Goal: Communication & Community: Answer question/provide support

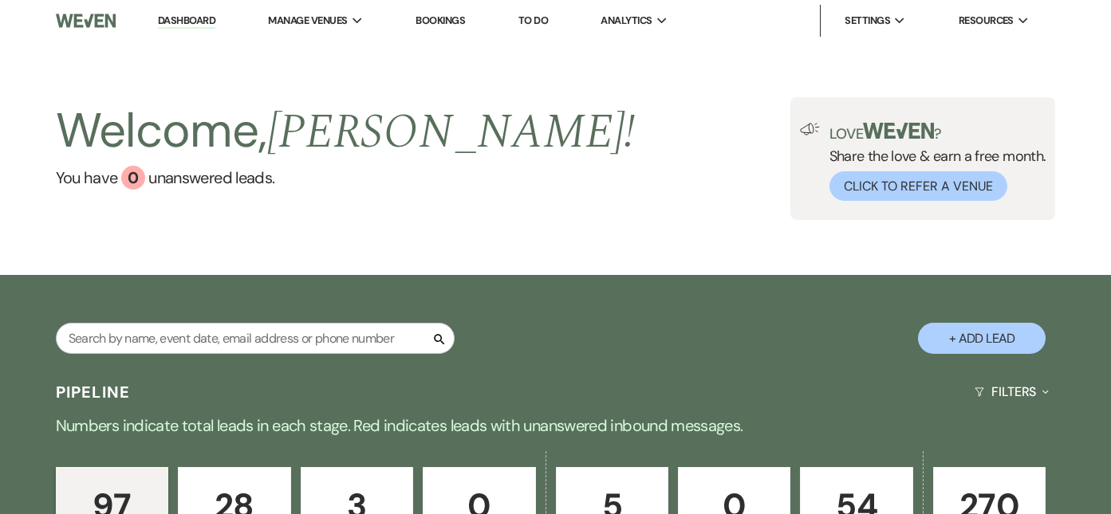
click at [965, 329] on button "+ Add Lead" at bounding box center [982, 338] width 128 height 31
select select "799"
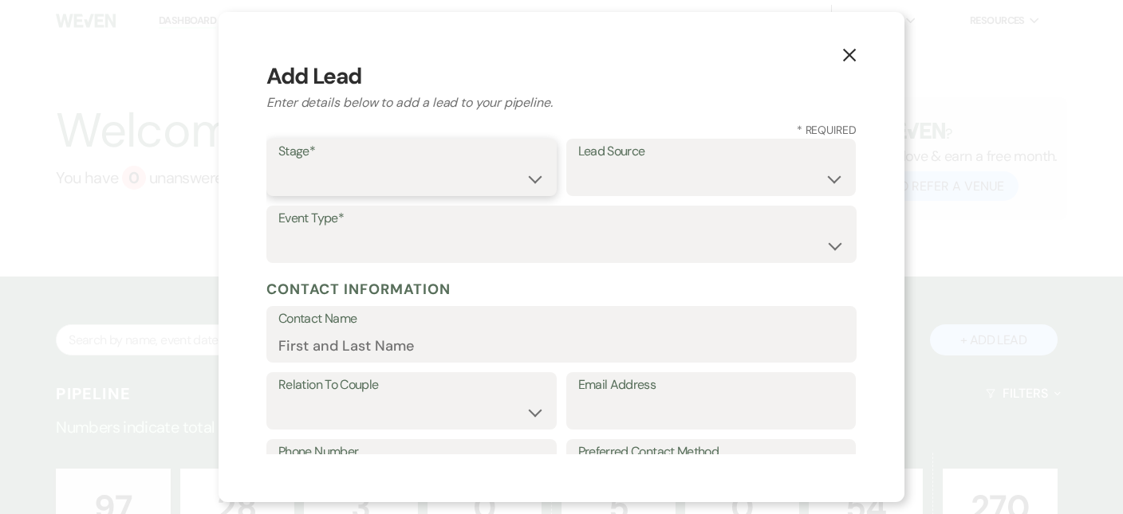
click at [412, 183] on select "Inquiry Follow Up Tour Requested Tour Confirmed Toured Proposal Sent Booked Lost" at bounding box center [411, 179] width 266 height 31
click at [1084, 198] on div "X Add Lead Enter details below to add a lead to your pipeline. * Required Stage…" at bounding box center [561, 257] width 1123 height 514
click at [11, 254] on div "X Add Lead Enter details below to add a lead to your pipeline. * Required Stage…" at bounding box center [561, 257] width 1123 height 514
click at [850, 52] on icon "X" at bounding box center [849, 55] width 14 height 14
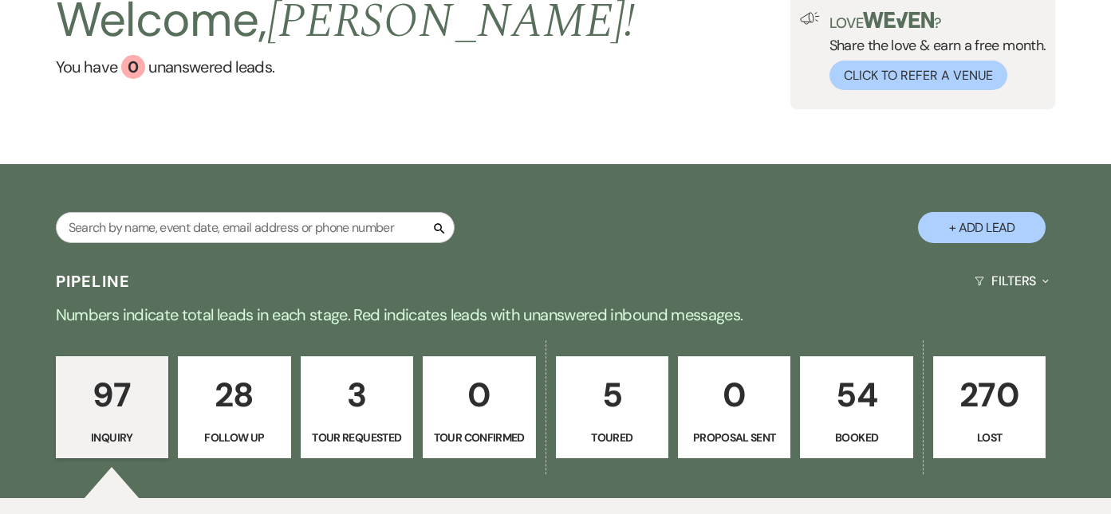
scroll to position [239, 0]
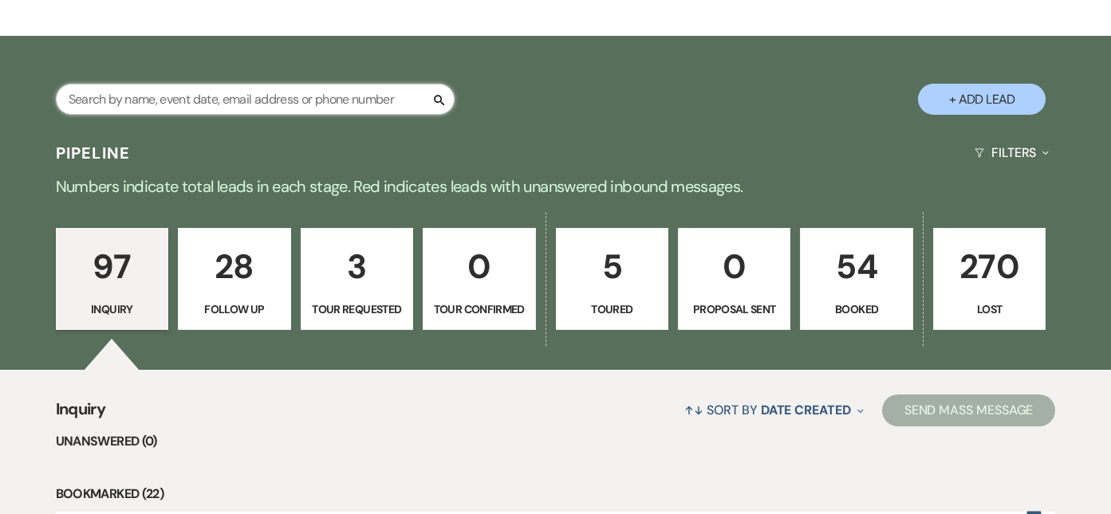
click at [298, 104] on input "text" at bounding box center [255, 99] width 399 height 31
type input "[PERSON_NAME]"
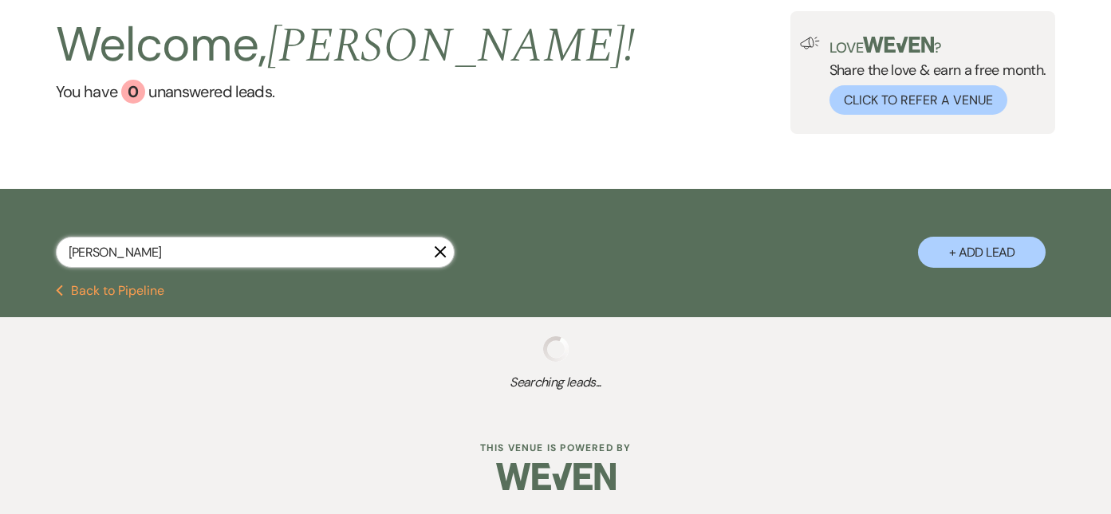
scroll to position [239, 0]
select select "8"
select select "5"
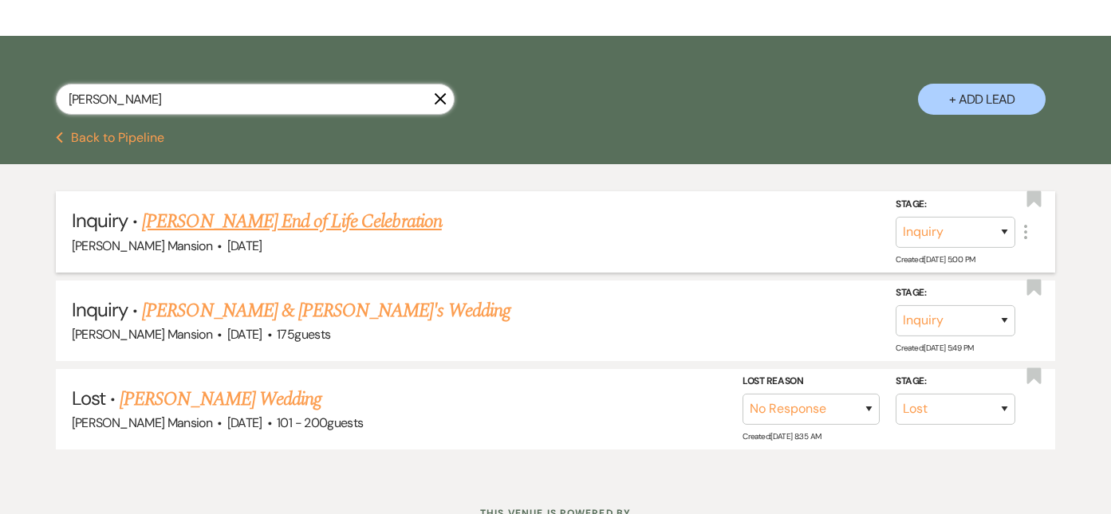
type input "[PERSON_NAME]"
click at [294, 215] on link "[PERSON_NAME] End of Life Celebration" at bounding box center [291, 221] width 299 height 29
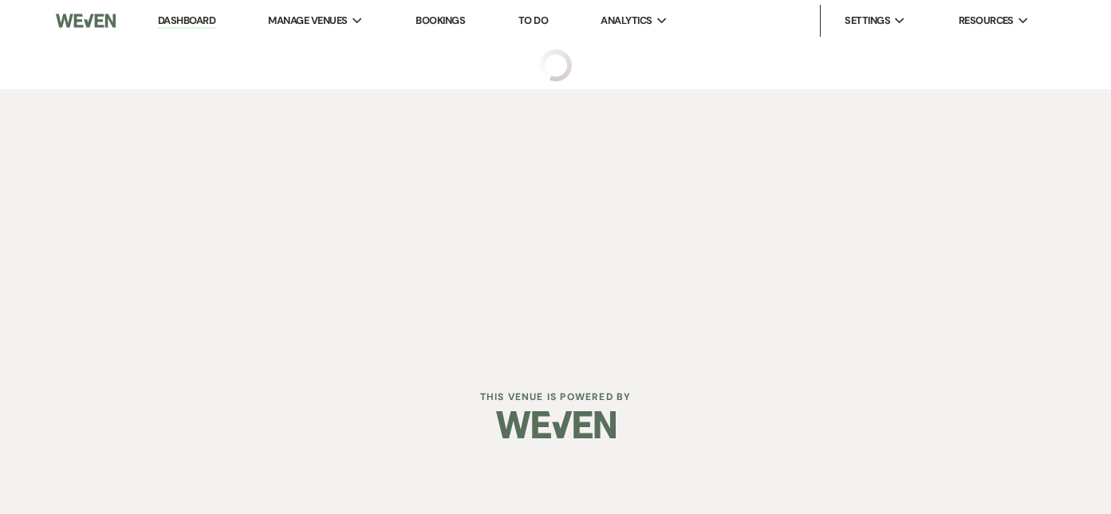
select select "22"
select select "14"
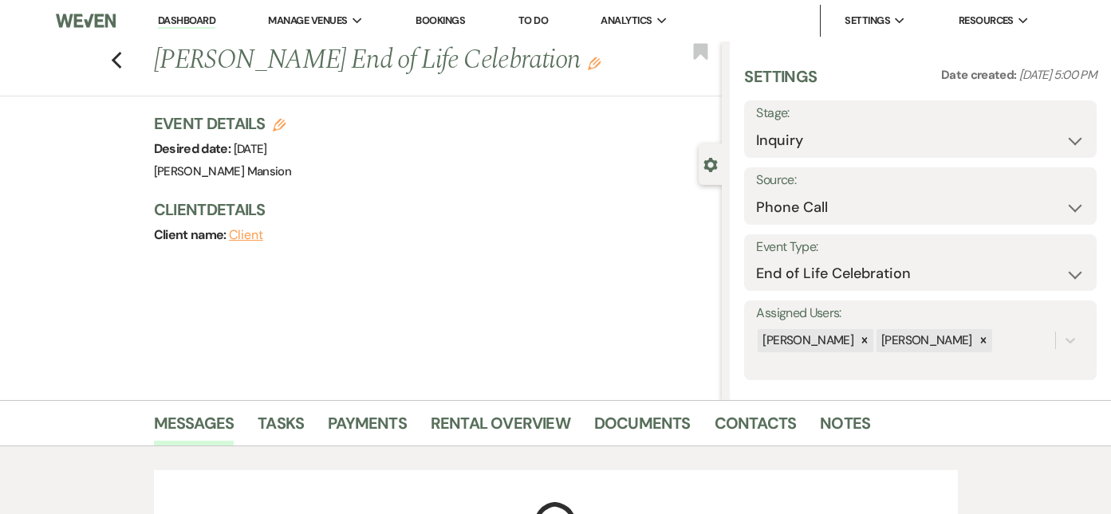
click at [588, 62] on icon "Edit" at bounding box center [594, 63] width 13 height 13
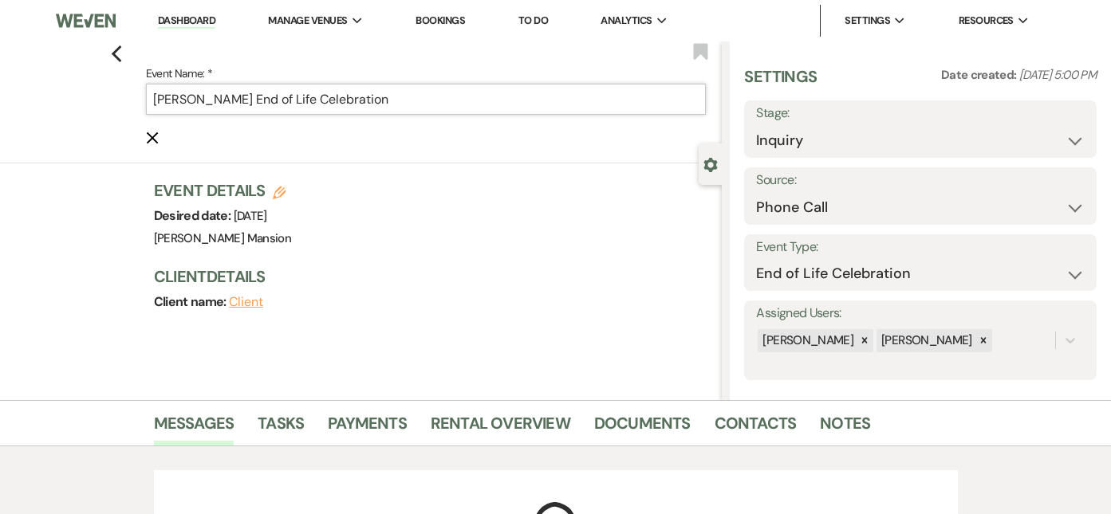
click at [266, 101] on input "[PERSON_NAME] End of Life Celebration" at bounding box center [426, 99] width 561 height 31
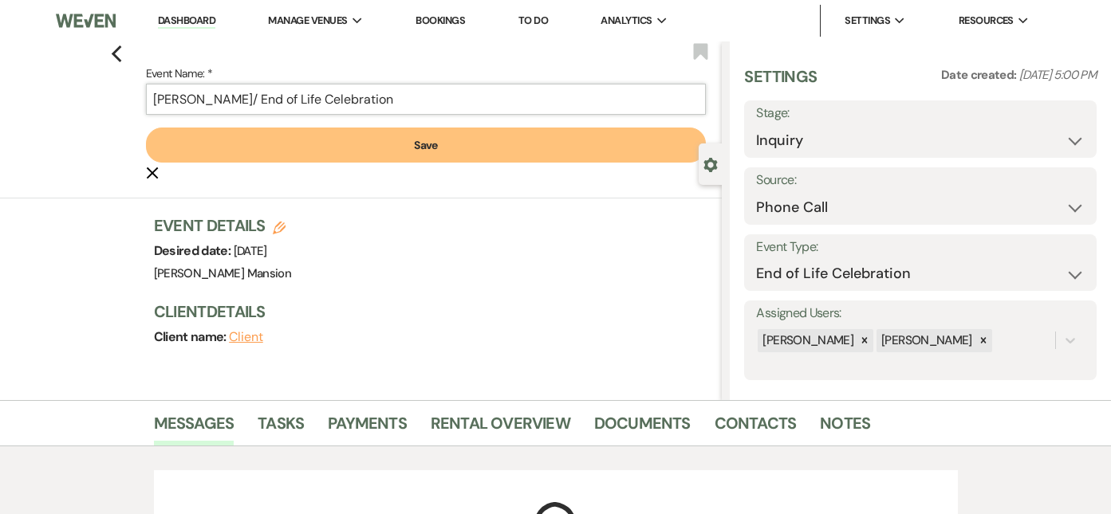
click at [264, 98] on input "[PERSON_NAME]/ End of Life Celebration" at bounding box center [426, 99] width 561 height 31
click at [264, 96] on input "[PERSON_NAME]/ End of Life Celebration" at bounding box center [426, 99] width 561 height 31
type input "[PERSON_NAME]/End of Life Celebration"
click at [432, 156] on button "Save" at bounding box center [426, 145] width 561 height 35
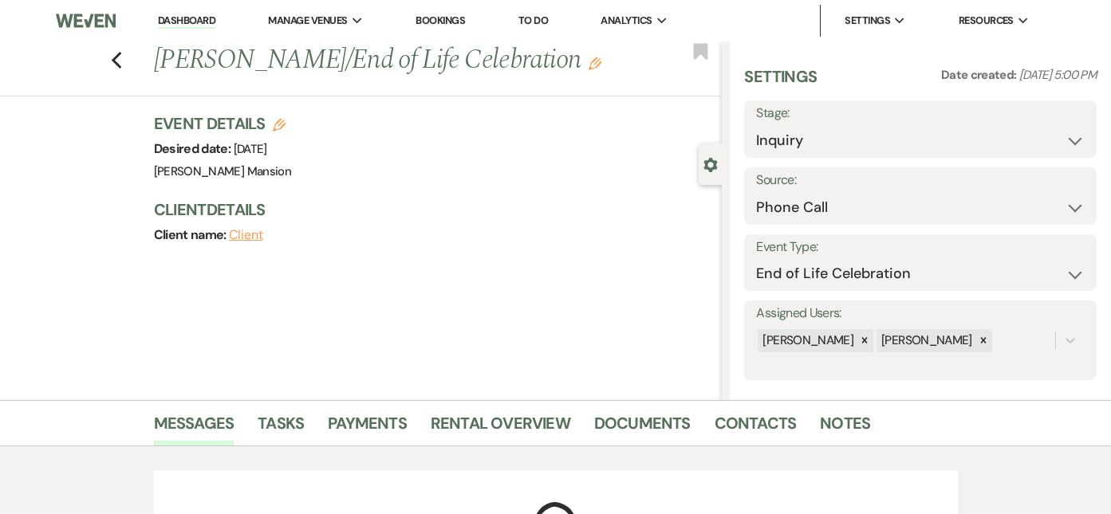
click at [252, 235] on button "Client" at bounding box center [246, 235] width 34 height 13
select select "1"
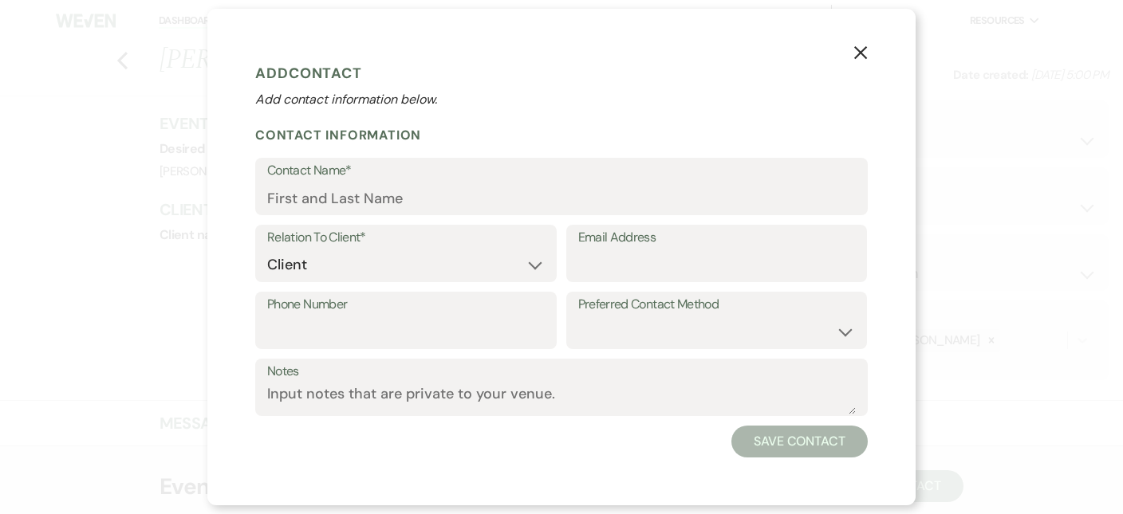
click at [863, 50] on use "button" at bounding box center [860, 52] width 13 height 13
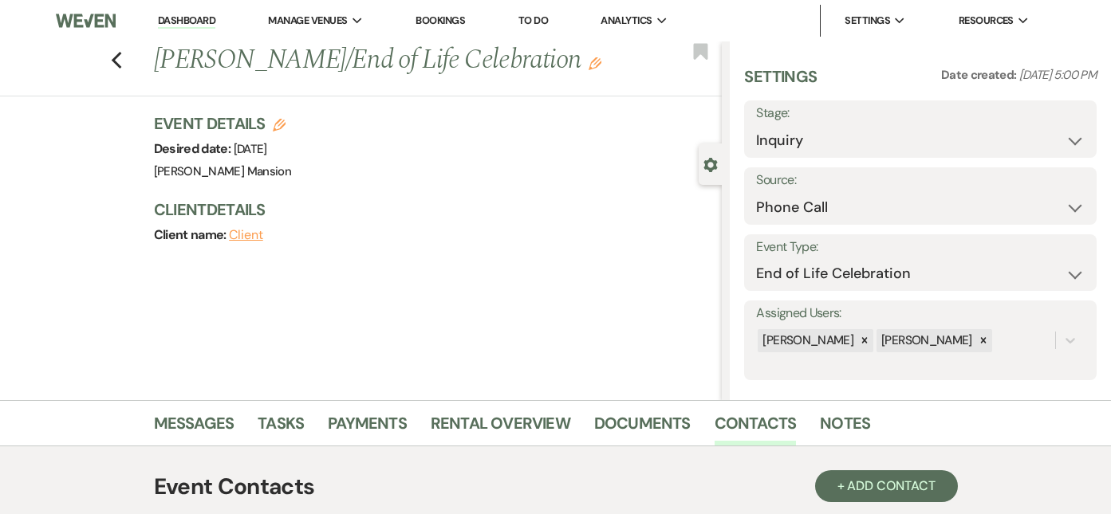
click at [589, 62] on icon "Edit" at bounding box center [595, 63] width 13 height 13
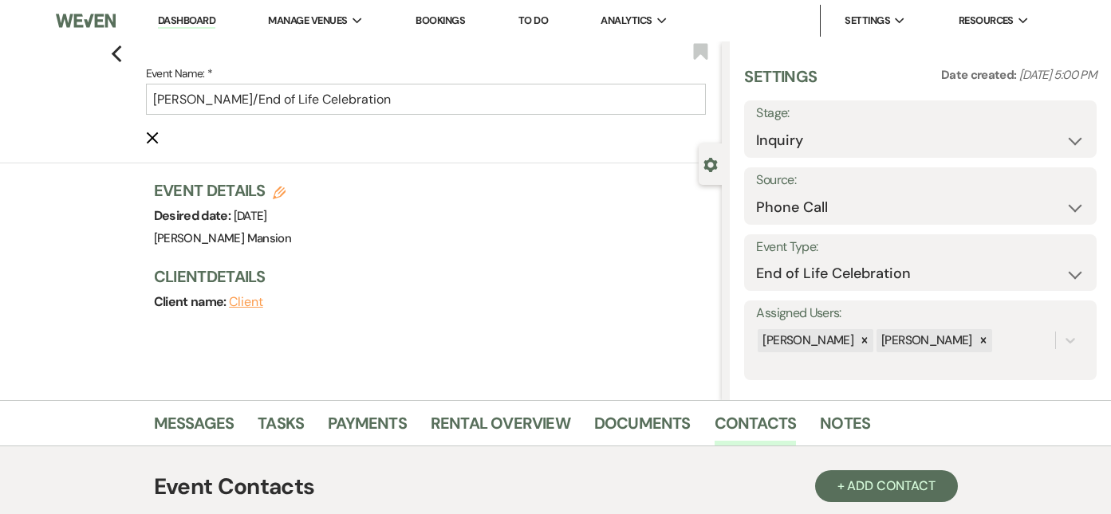
click at [250, 305] on button "Client" at bounding box center [246, 302] width 34 height 13
select select "1"
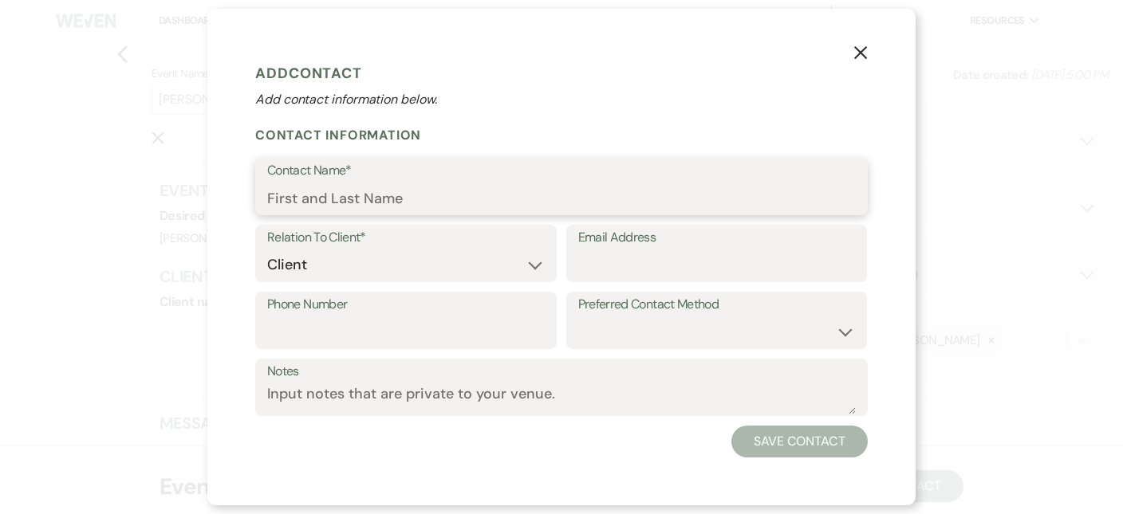
click at [365, 206] on input "Contact Name*" at bounding box center [561, 198] width 589 height 31
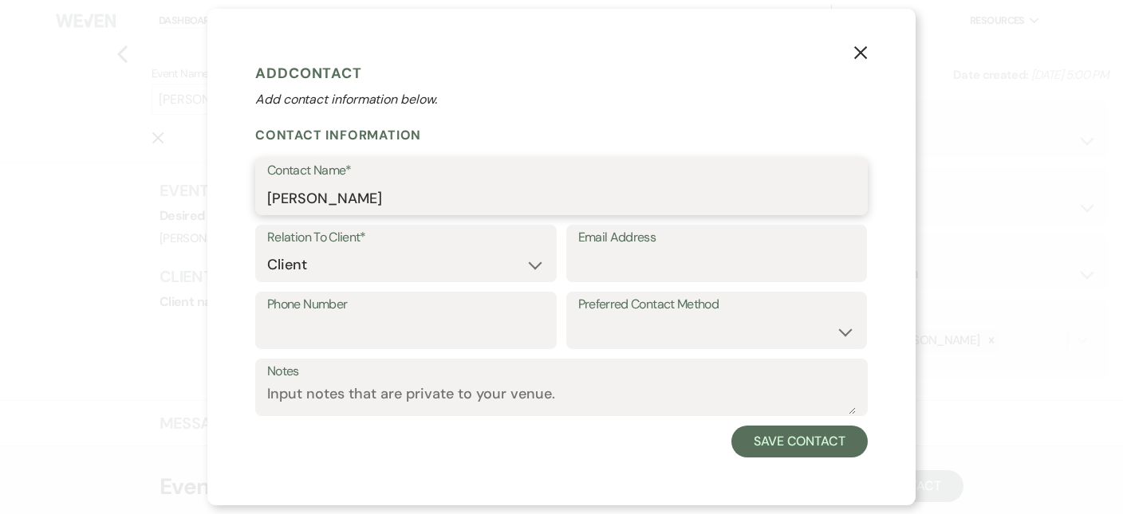
type input "[PERSON_NAME]"
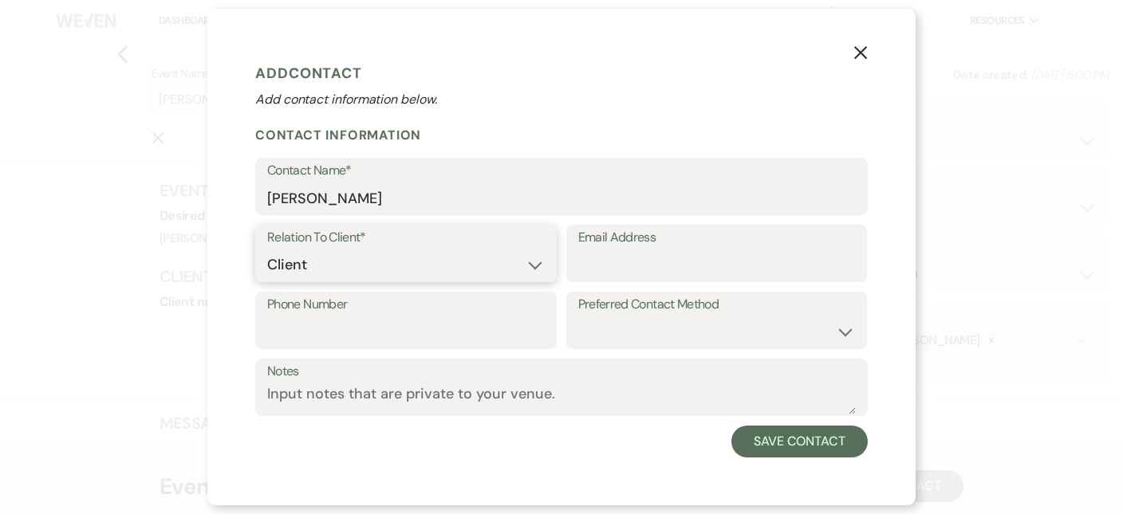
click at [533, 256] on select "Client Event Planner Parent of Client Family Member Friend Other" at bounding box center [406, 265] width 278 height 31
select select "4"
click at [267, 250] on select "Client Event Planner Parent of Client Family Member Friend Other" at bounding box center [406, 265] width 278 height 31
click at [702, 250] on input "Email Address" at bounding box center [717, 265] width 278 height 31
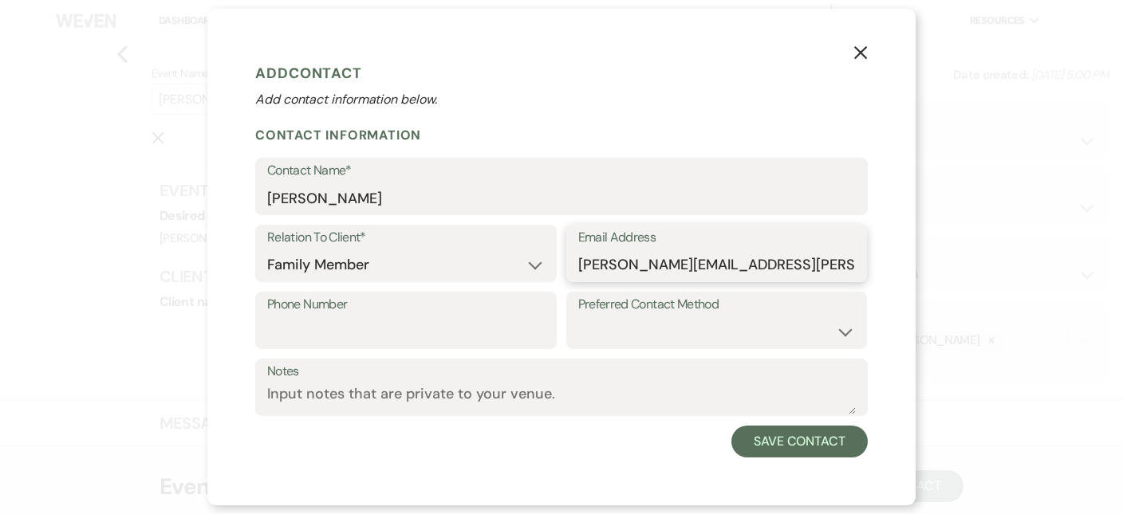
type input "[PERSON_NAME][EMAIL_ADDRESS][PERSON_NAME][DOMAIN_NAME]"
click at [844, 333] on select "Email Phone Text" at bounding box center [717, 332] width 278 height 31
select select "email"
click at [578, 317] on select "Email Phone Text" at bounding box center [717, 332] width 278 height 31
click at [395, 317] on input "Phone Number" at bounding box center [406, 332] width 278 height 31
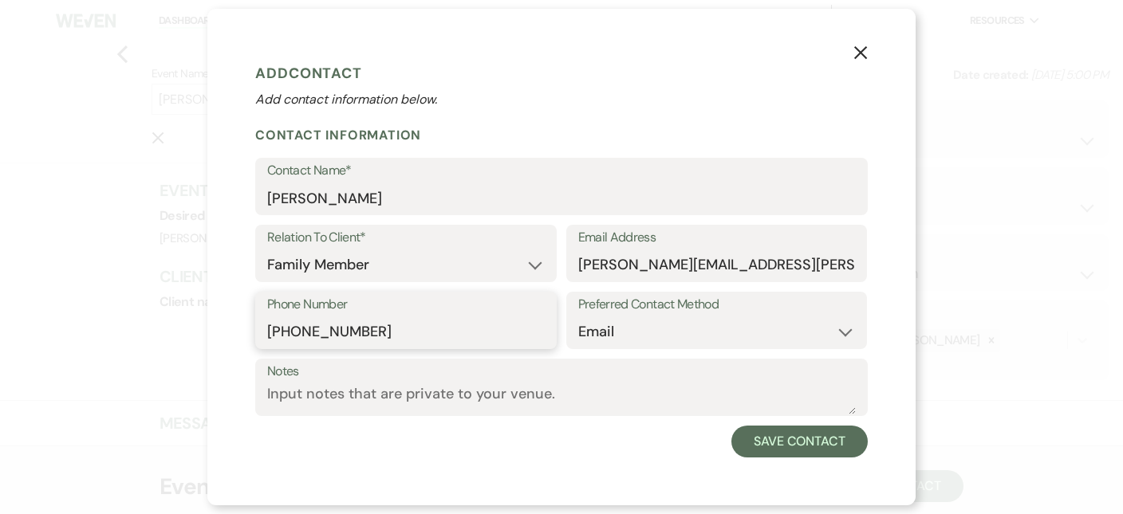
type input "[PHONE_NUMBER]"
click at [577, 386] on textarea "Notes" at bounding box center [561, 399] width 589 height 31
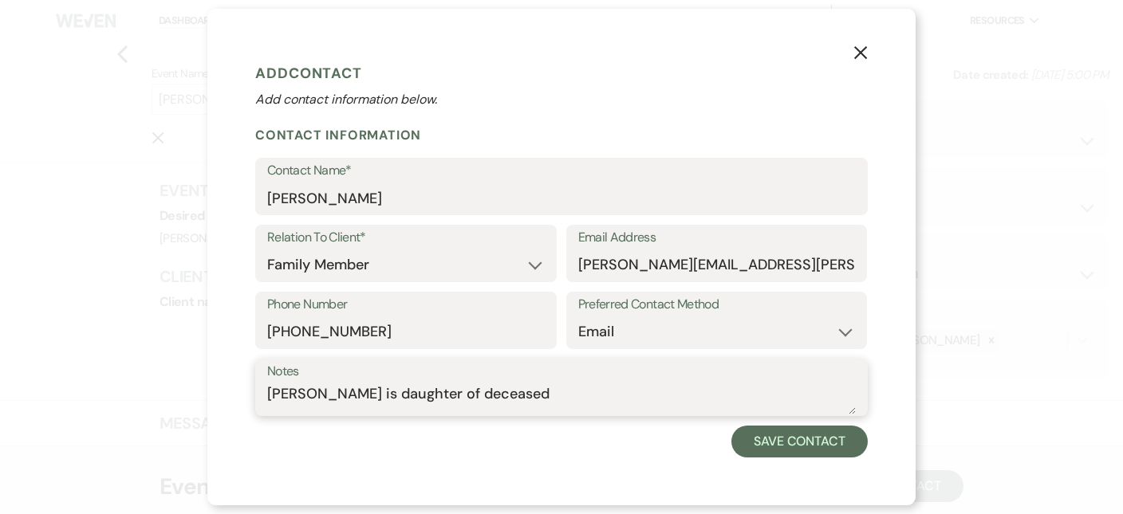
click at [855, 404] on textarea "[PERSON_NAME] is daughter of deceased" at bounding box center [561, 399] width 589 height 31
drag, startPoint x: 518, startPoint y: 395, endPoint x: 411, endPoint y: 393, distance: 106.9
click at [411, 393] on textarea "[PERSON_NAME] is daughter of deceased" at bounding box center [561, 399] width 589 height 31
click at [344, 392] on textarea "[PERSON_NAME] is daughter" at bounding box center [561, 399] width 589 height 31
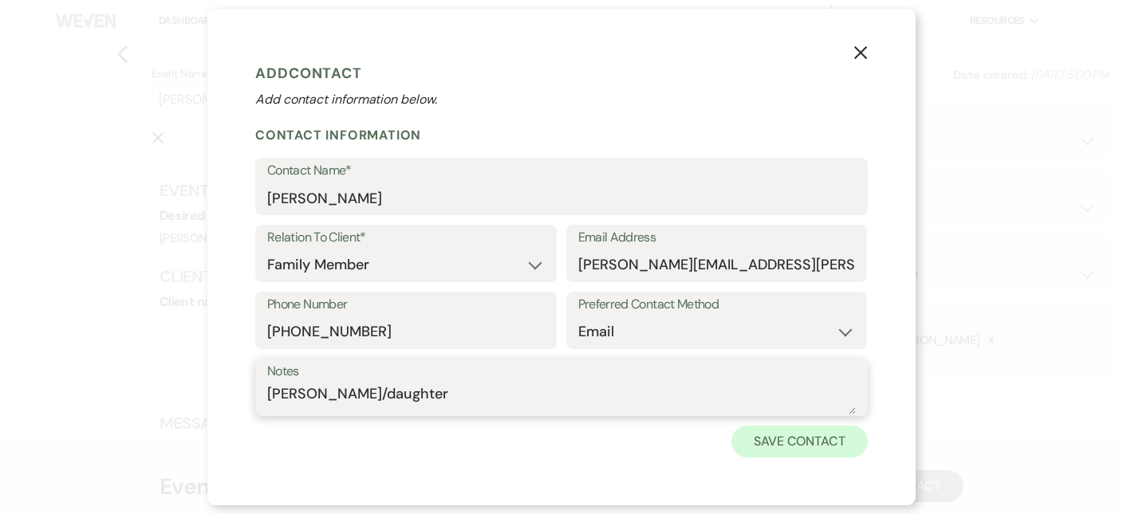
type textarea "[PERSON_NAME]/daughter"
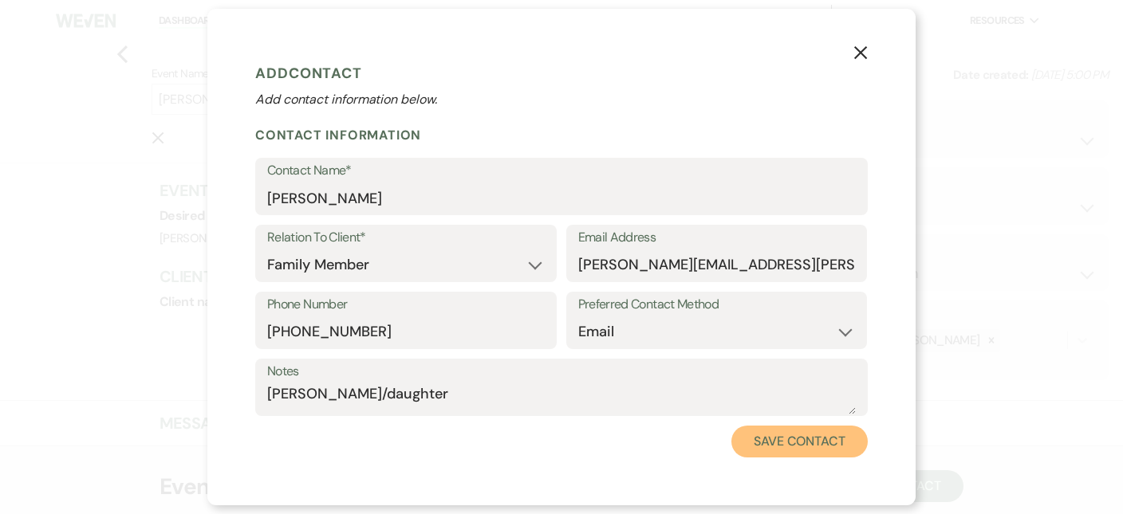
click at [821, 444] on button "Save Contact" at bounding box center [799, 442] width 136 height 32
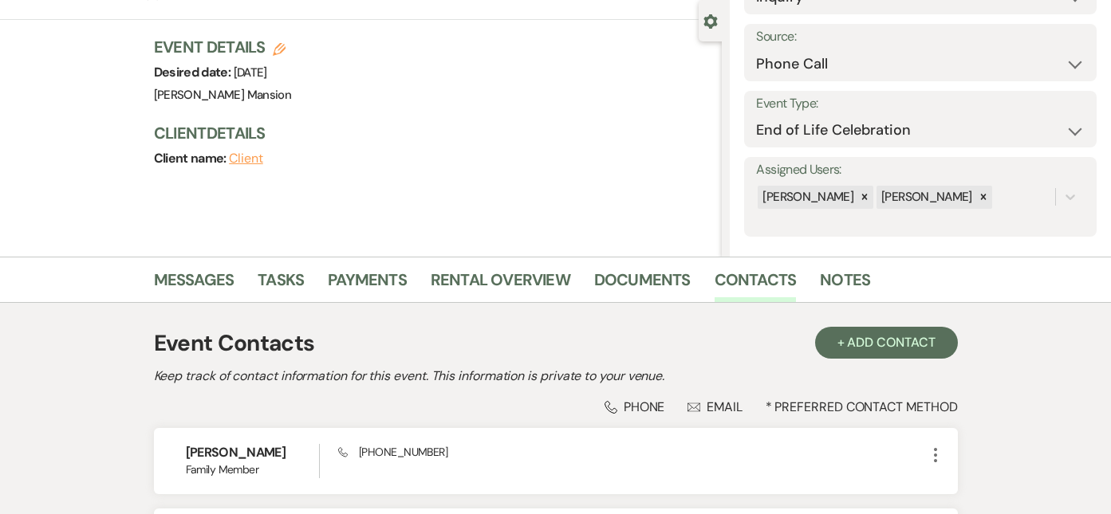
scroll to position [319, 0]
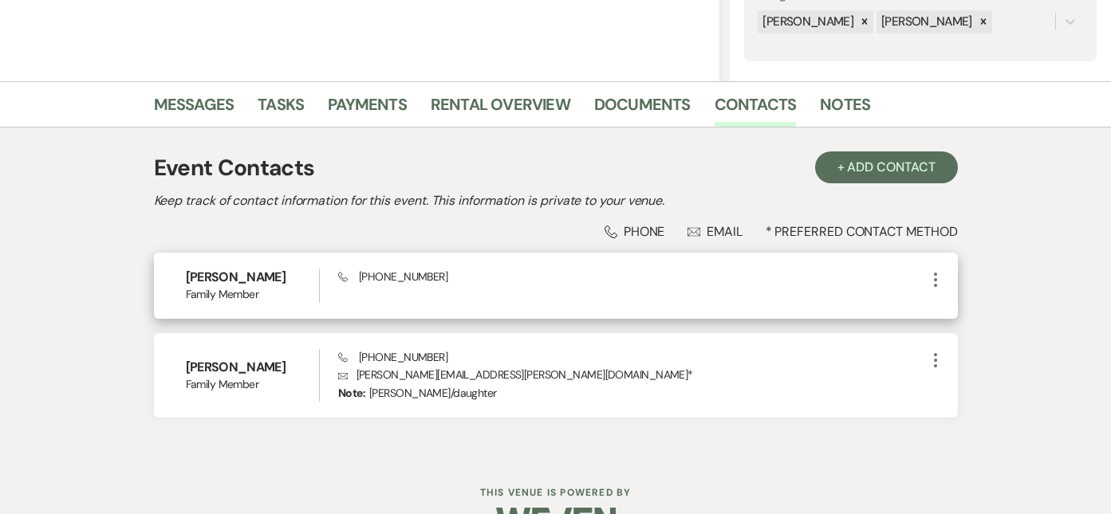
click at [934, 280] on use "button" at bounding box center [935, 280] width 3 height 14
click at [979, 341] on button "Archive Archive" at bounding box center [973, 338] width 95 height 27
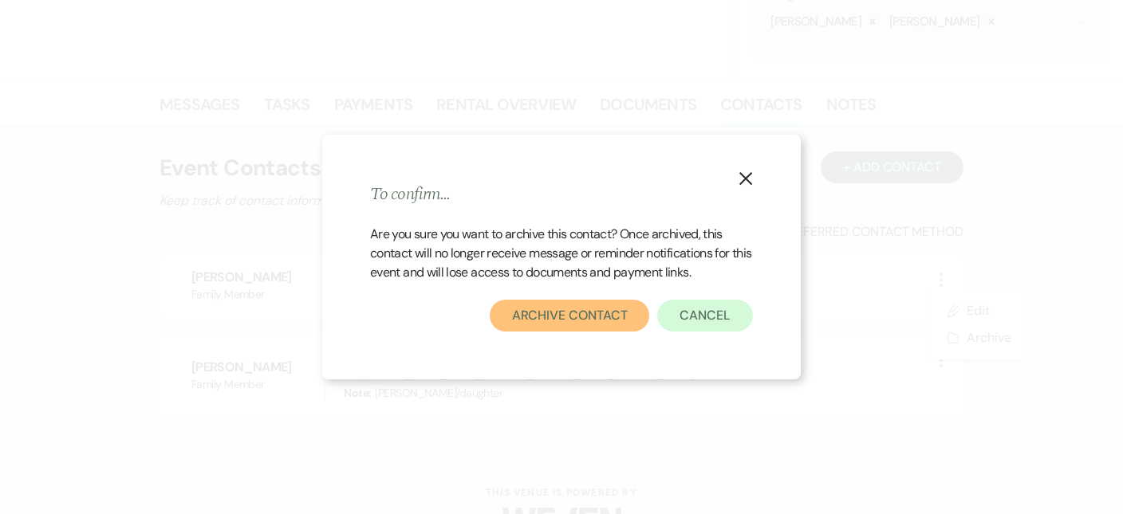
click at [593, 317] on button "Archive Contact" at bounding box center [570, 316] width 160 height 32
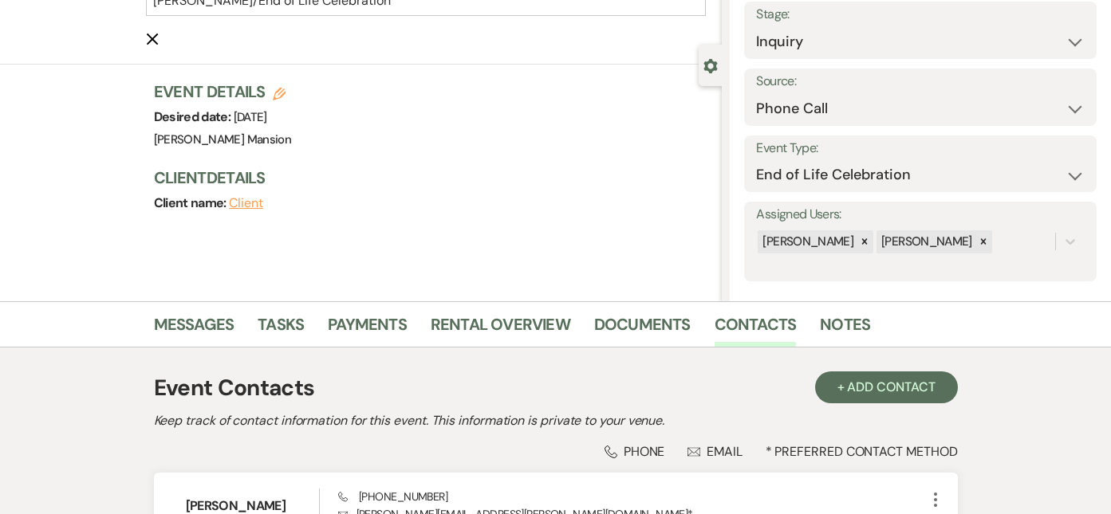
scroll to position [0, 0]
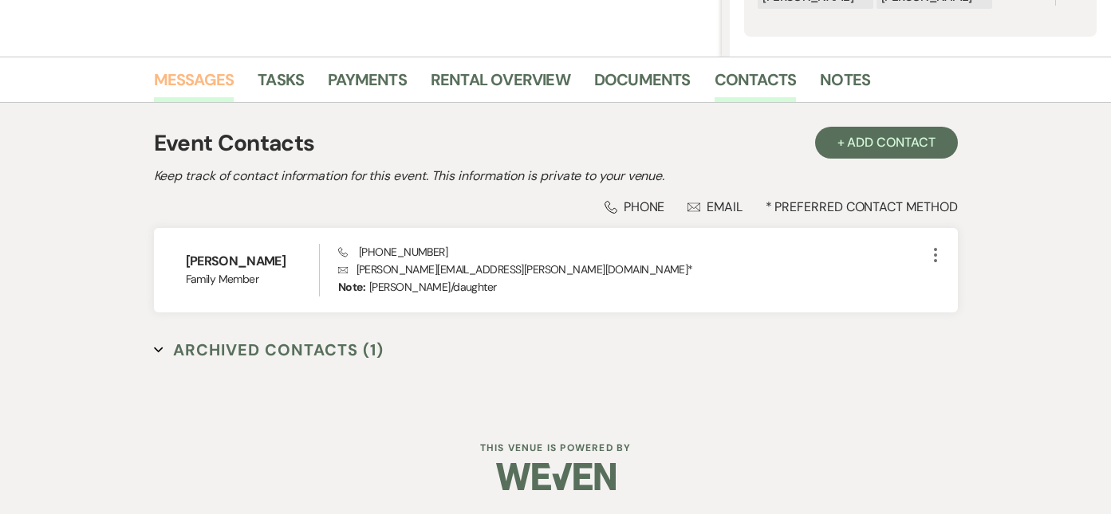
click at [188, 77] on link "Messages" at bounding box center [194, 84] width 81 height 35
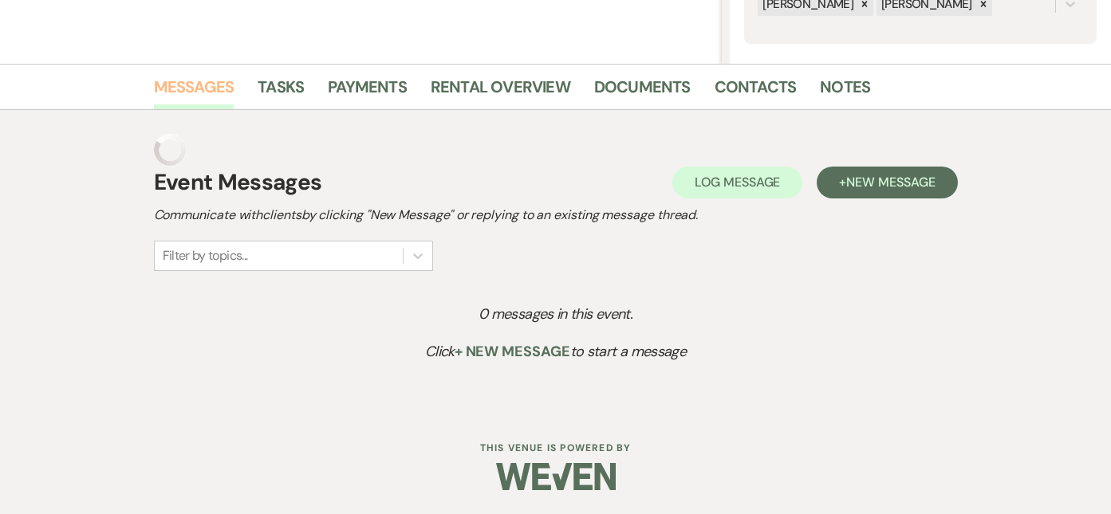
scroll to position [305, 0]
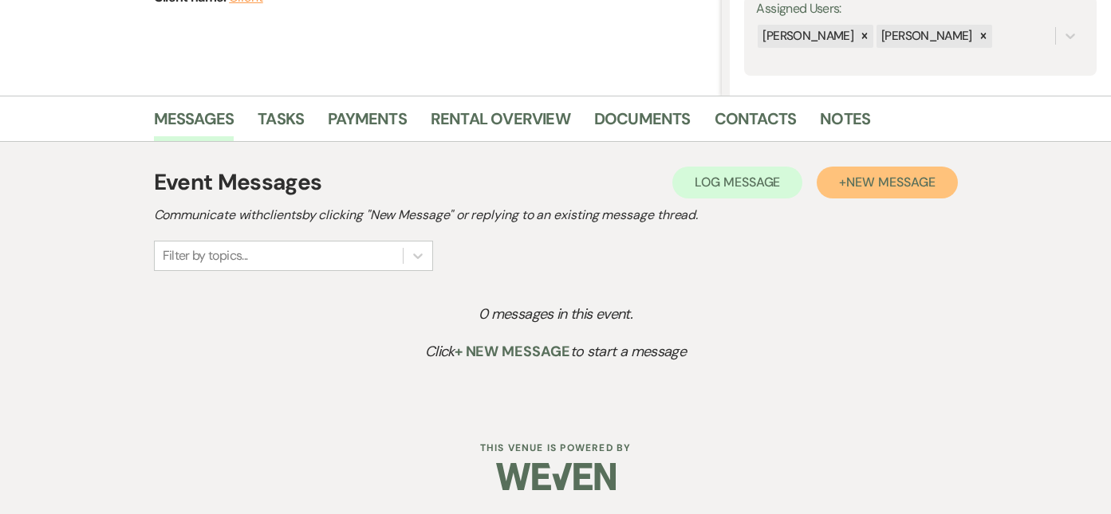
click at [846, 182] on span "New Message" at bounding box center [890, 182] width 89 height 17
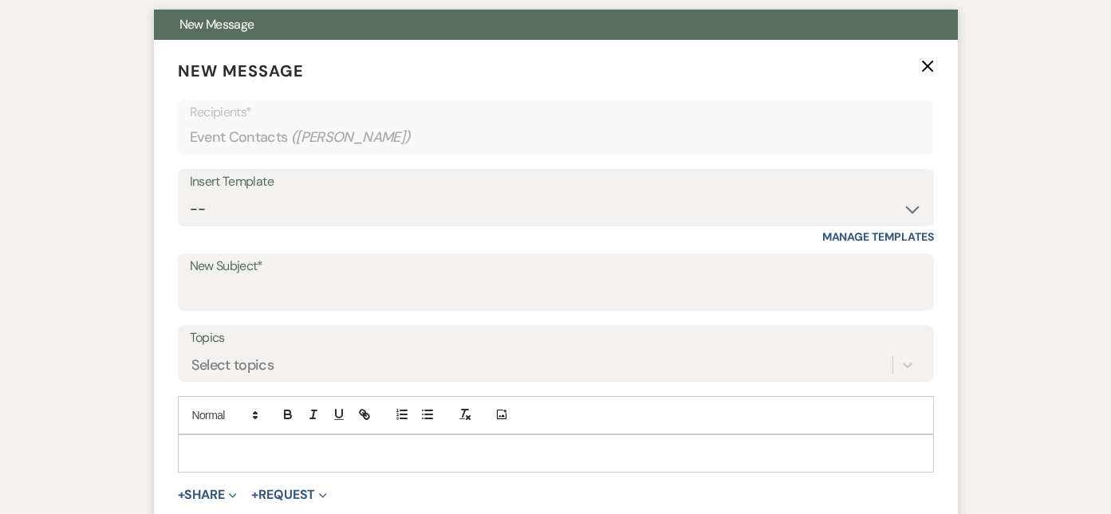
scroll to position [704, 0]
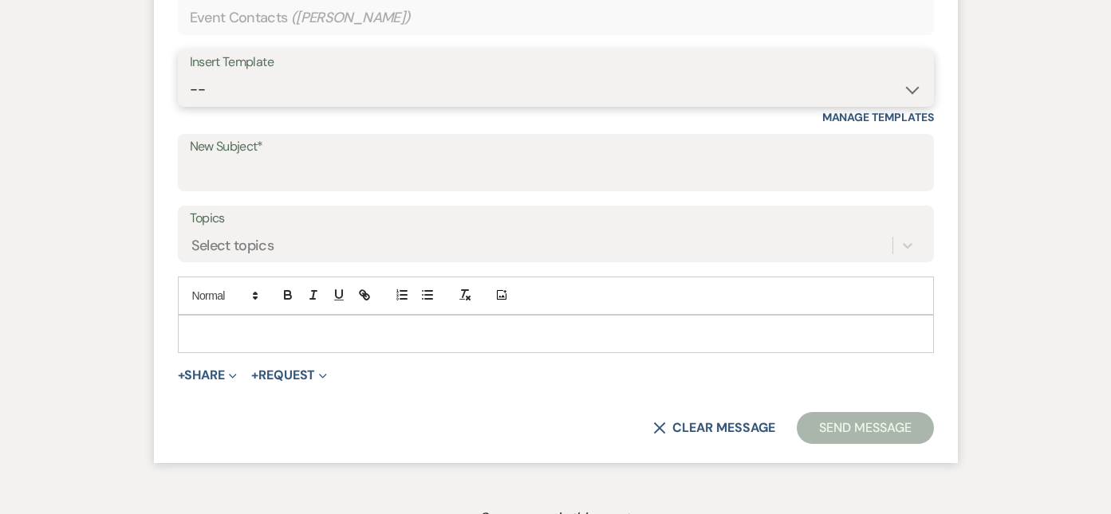
click at [901, 91] on select "-- Initial Inquiry Response Tour Request Response Follow Up Contract (Pre-Booke…" at bounding box center [556, 89] width 732 height 31
select select "5673"
click at [190, 74] on select "-- Initial Inquiry Response Tour Request Response Follow Up Contract (Pre-Booke…" at bounding box center [556, 89] width 732 height 31
type input "Honoring a Loved One – Hosting a Celebration of Life at [PERSON_NAME][GEOGRAPHI…"
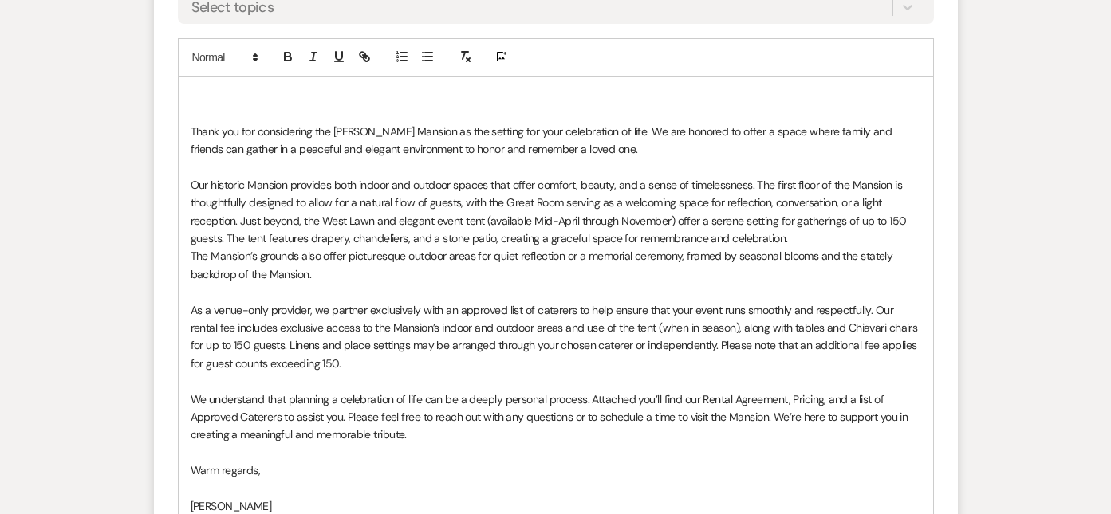
scroll to position [943, 0]
click at [210, 106] on p at bounding box center [556, 113] width 731 height 18
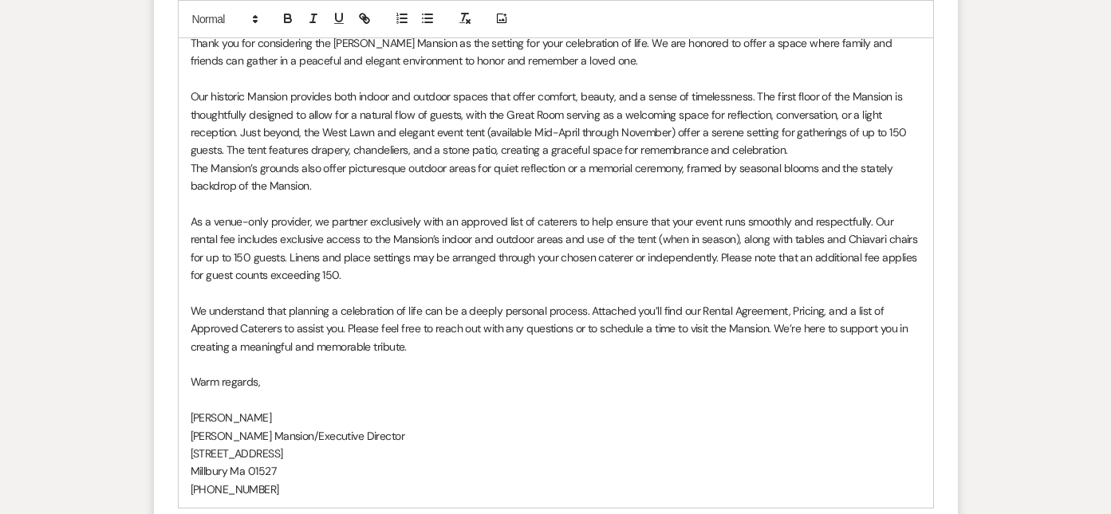
scroll to position [1102, 0]
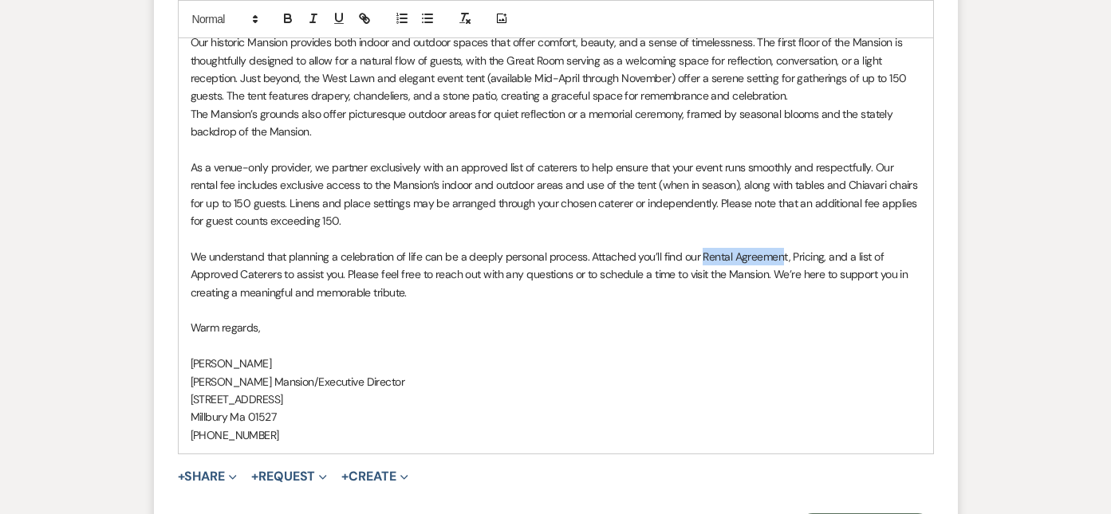
drag, startPoint x: 782, startPoint y: 258, endPoint x: 702, endPoint y: 260, distance: 80.6
click at [702, 260] on p "We understand that planning a celebration of life can be a deeply personal proc…" at bounding box center [556, 274] width 731 height 53
click at [703, 258] on p "We understand that planning a celebration of life can be a deeply personal proc…" at bounding box center [556, 274] width 731 height 53
drag, startPoint x: 758, startPoint y: 257, endPoint x: 696, endPoint y: 260, distance: 61.5
click at [696, 260] on p "We understand that planning a celebration of life can be a deeply personal proc…" at bounding box center [556, 274] width 731 height 53
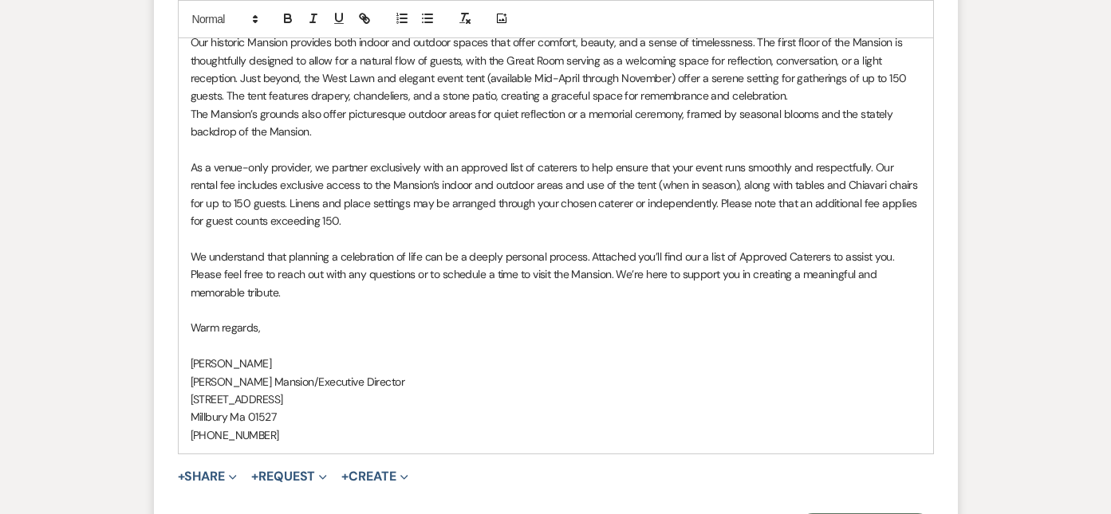
click at [704, 256] on p "We understand that planning a celebration of life can be a deeply personal proc…" at bounding box center [556, 274] width 731 height 53
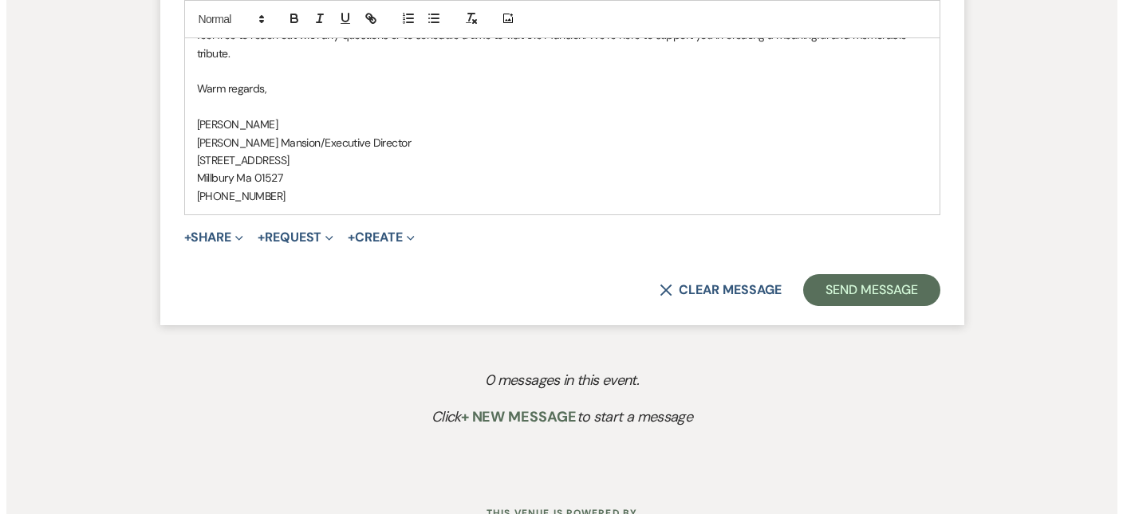
scroll to position [1407, 0]
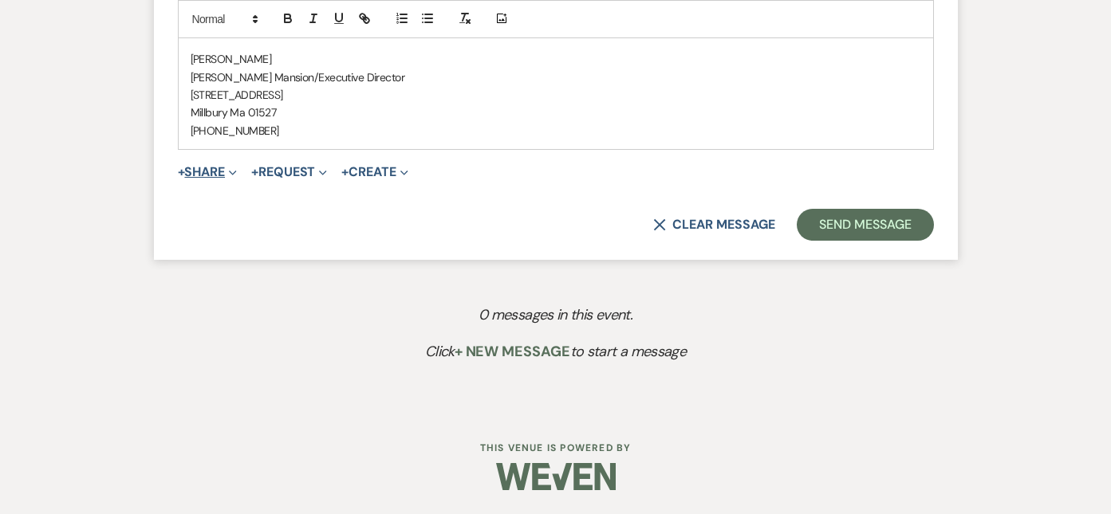
click at [194, 175] on button "+ Share Expand" at bounding box center [208, 172] width 60 height 13
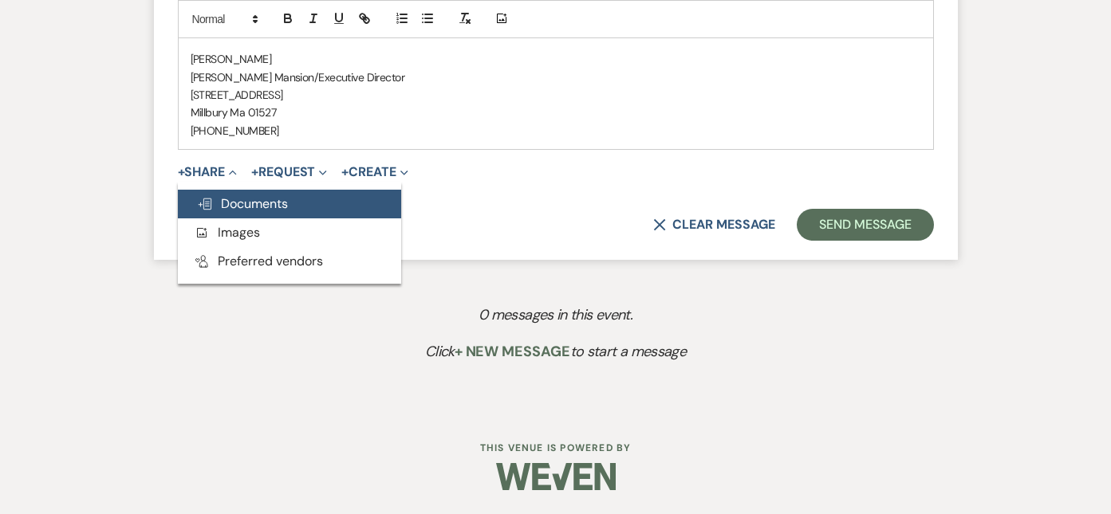
click at [251, 209] on span "Doc Upload Documents" at bounding box center [242, 203] width 91 height 17
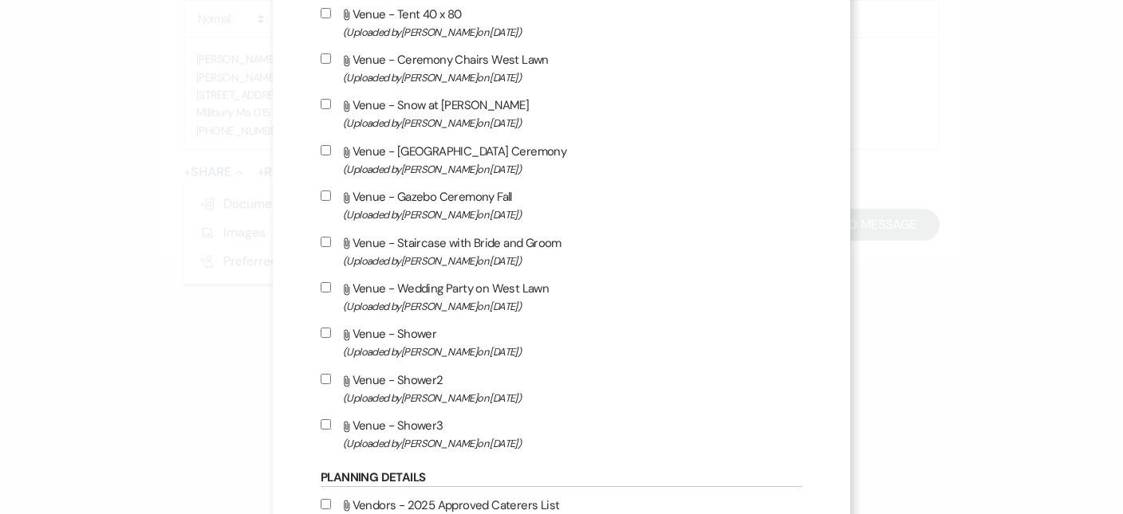
scroll to position [798, 0]
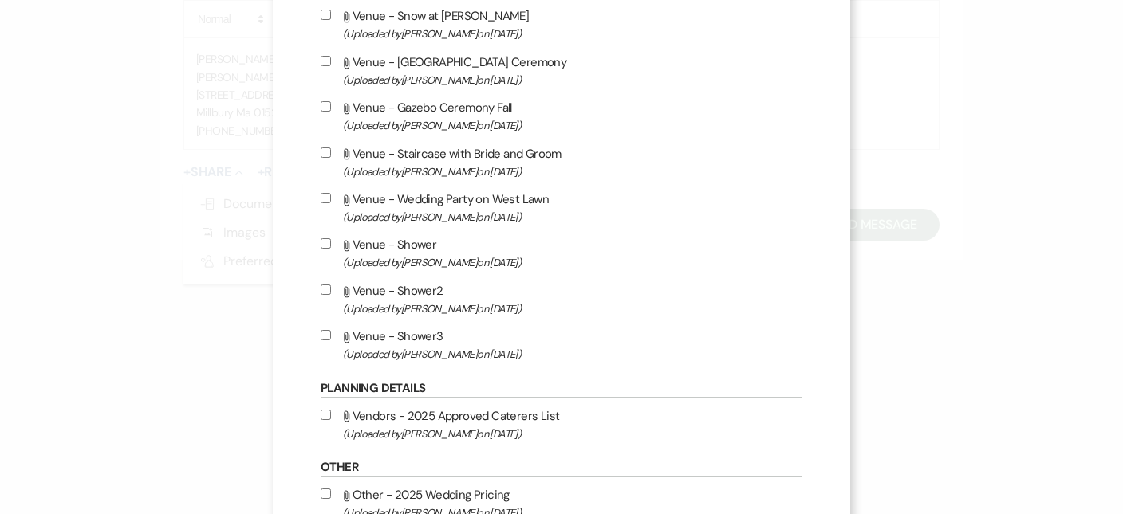
click at [328, 417] on input "Attach File Vendors - 2025 Approved Caterers List (Uploaded by [PERSON_NAME] on…" at bounding box center [326, 415] width 10 height 10
checkbox input "true"
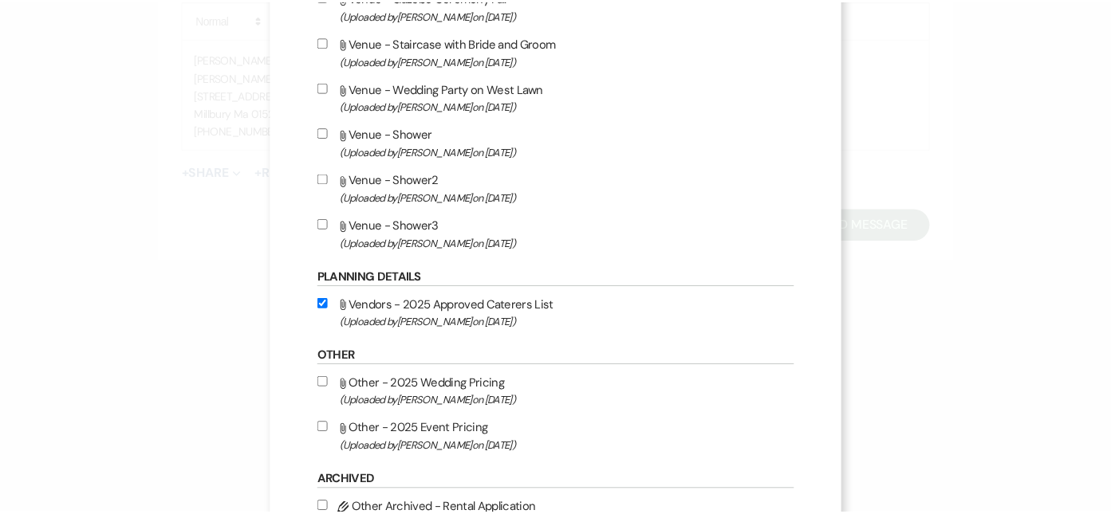
scroll to position [1164, 0]
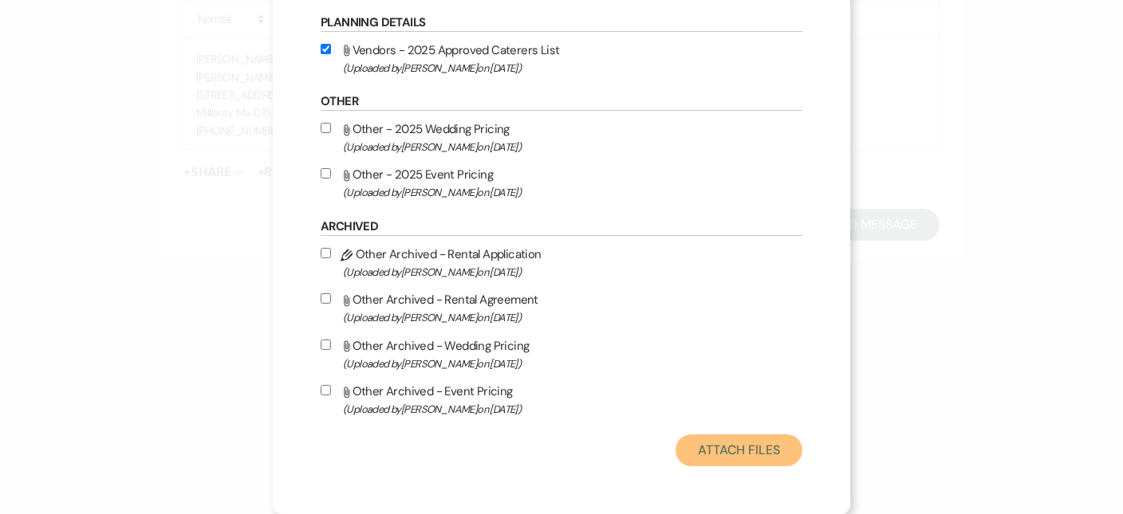
click at [747, 453] on button "Attach Files" at bounding box center [739, 451] width 127 height 32
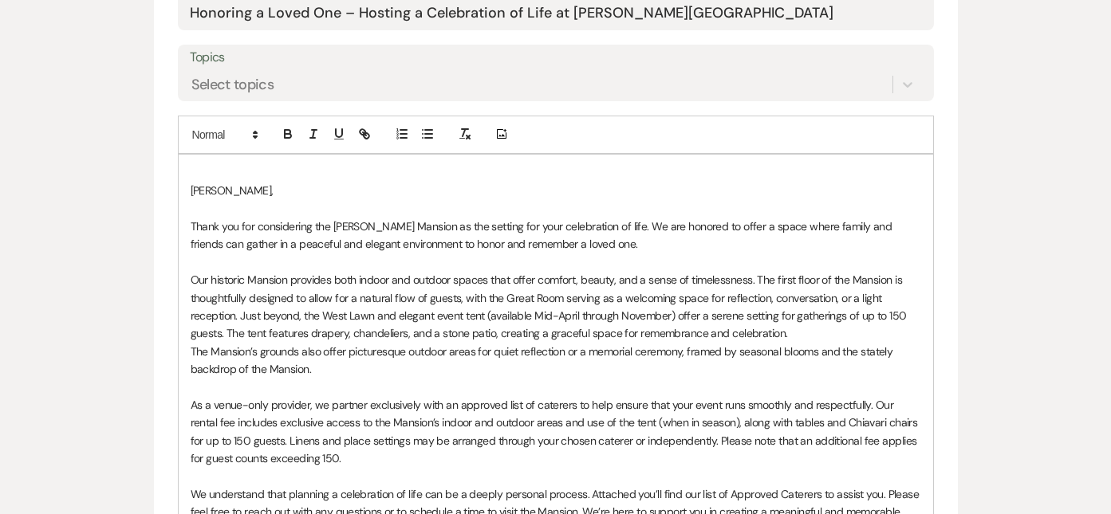
scroll to position [849, 0]
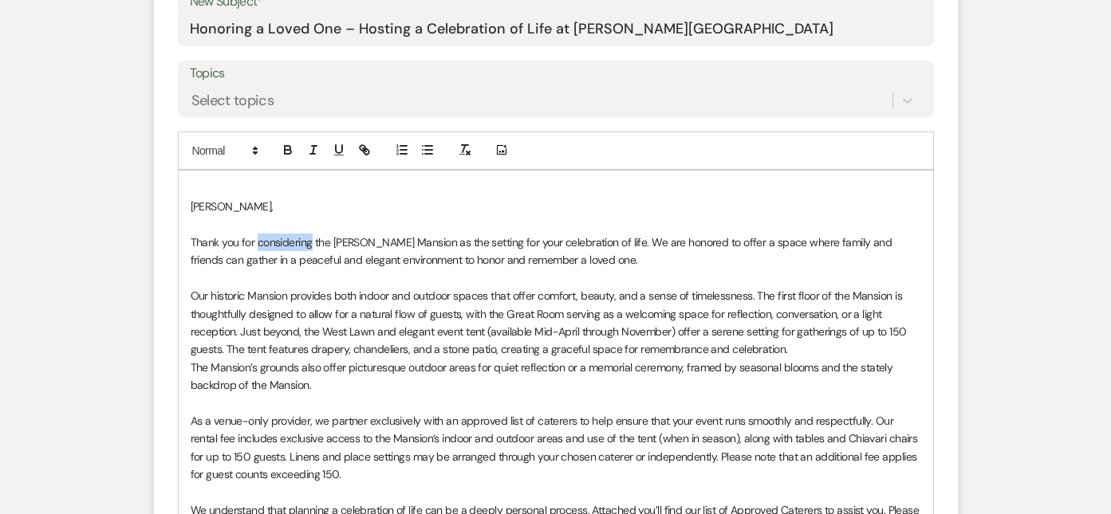
drag, startPoint x: 313, startPoint y: 246, endPoint x: 259, endPoint y: 246, distance: 53.4
click at [259, 246] on p "Thank you for considering the [PERSON_NAME] Mansion as the setting for your cel…" at bounding box center [556, 252] width 731 height 36
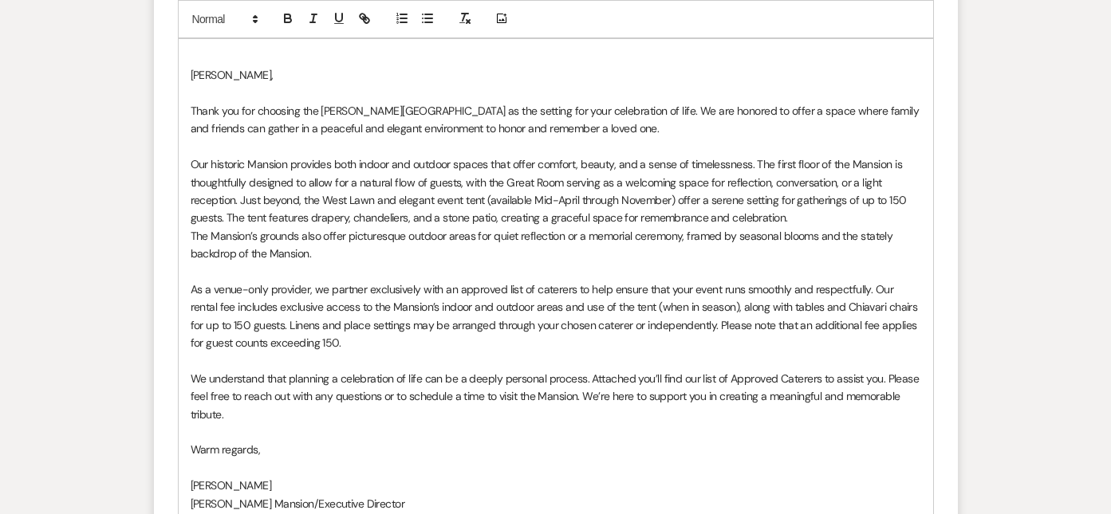
scroll to position [1008, 0]
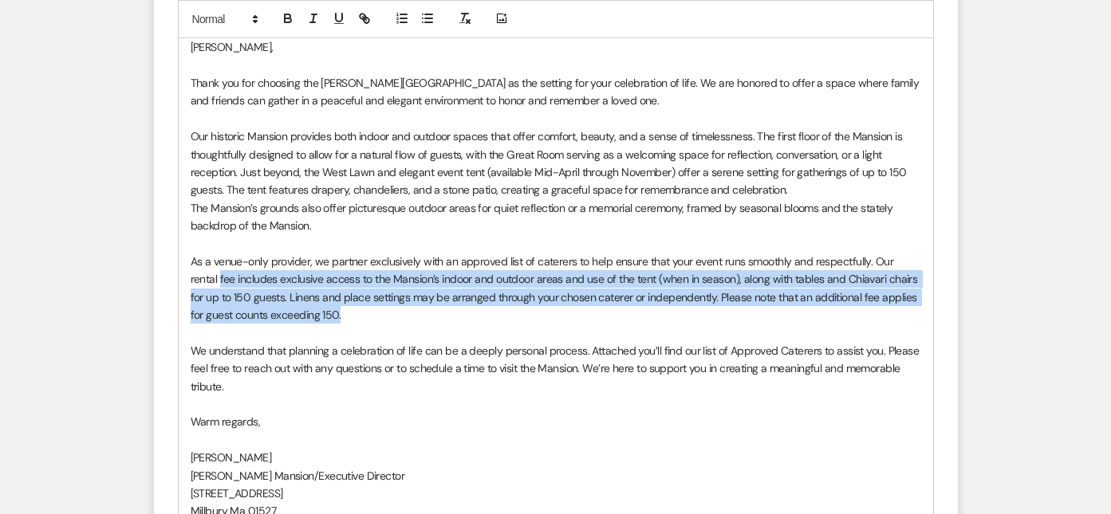
drag, startPoint x: 355, startPoint y: 321, endPoint x: 191, endPoint y: 279, distance: 168.7
click at [191, 279] on p "As a venue-only provider, we partner exclusively with an approved list of cater…" at bounding box center [556, 289] width 731 height 72
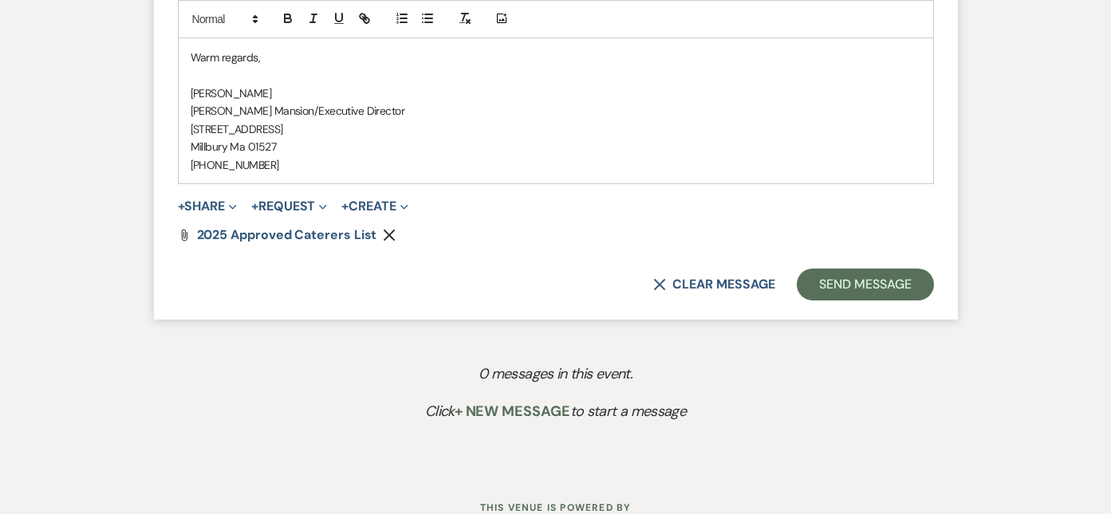
scroll to position [1327, 0]
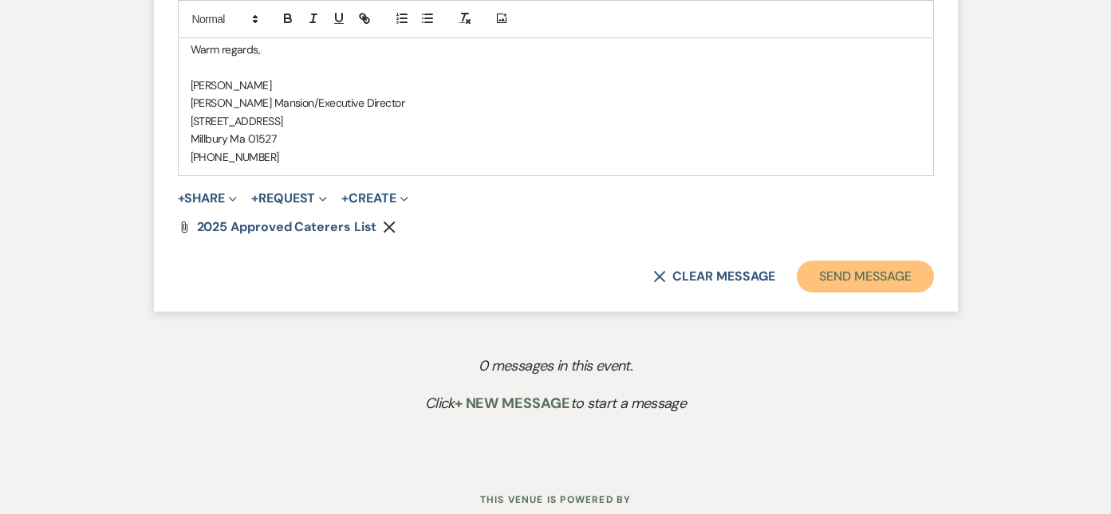
click at [836, 281] on button "Send Message" at bounding box center [865, 277] width 136 height 32
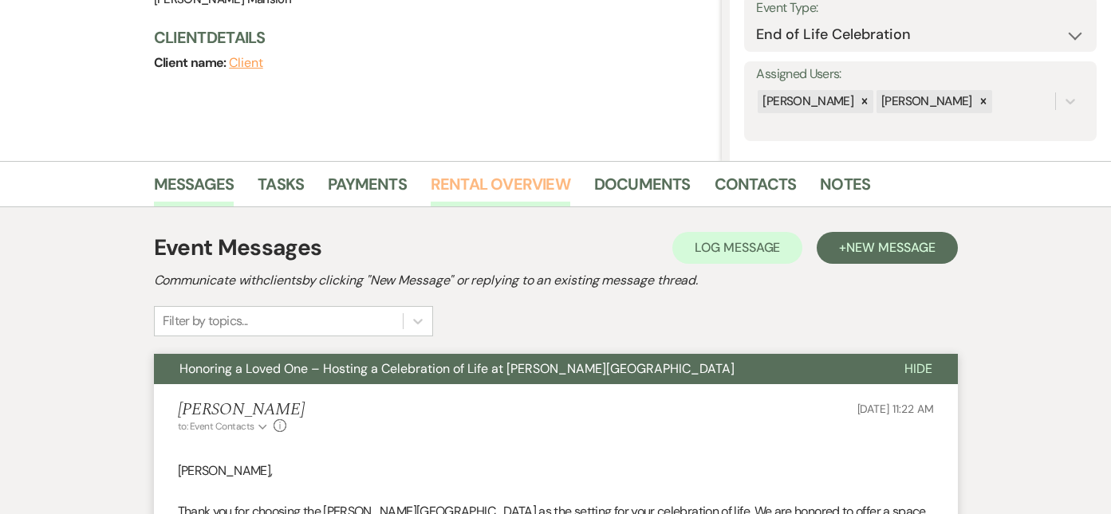
scroll to position [0, 0]
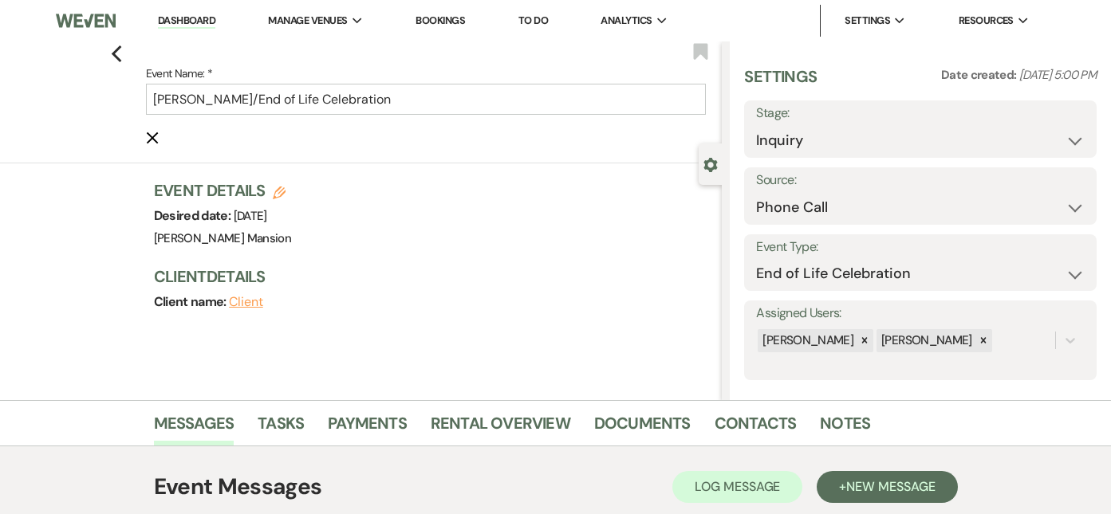
drag, startPoint x: 419, startPoint y: 11, endPoint x: 426, endPoint y: 16, distance: 8.6
click at [419, 11] on li "Bookings" at bounding box center [440, 21] width 65 height 32
click at [428, 16] on link "Bookings" at bounding box center [440, 21] width 49 height 14
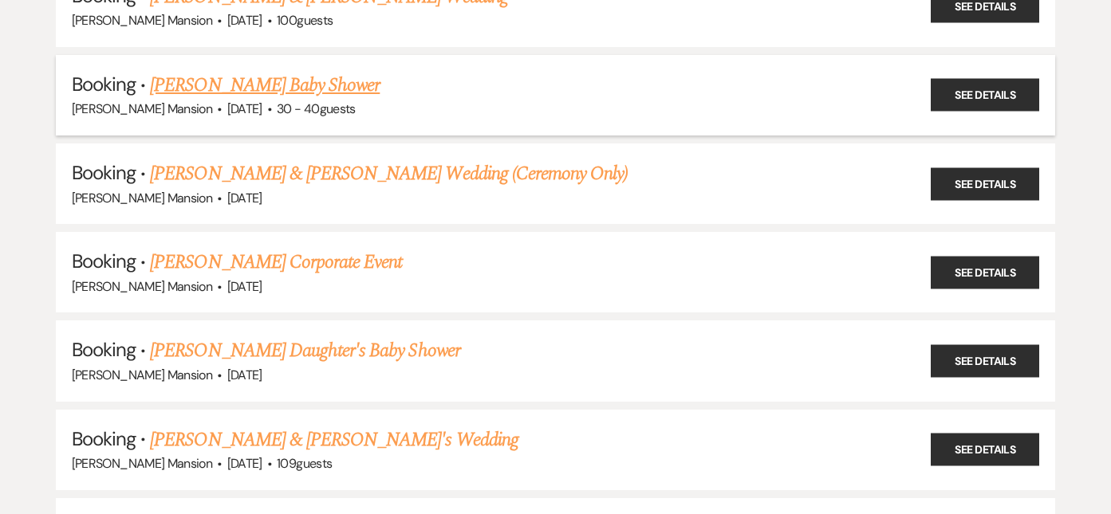
scroll to position [239, 0]
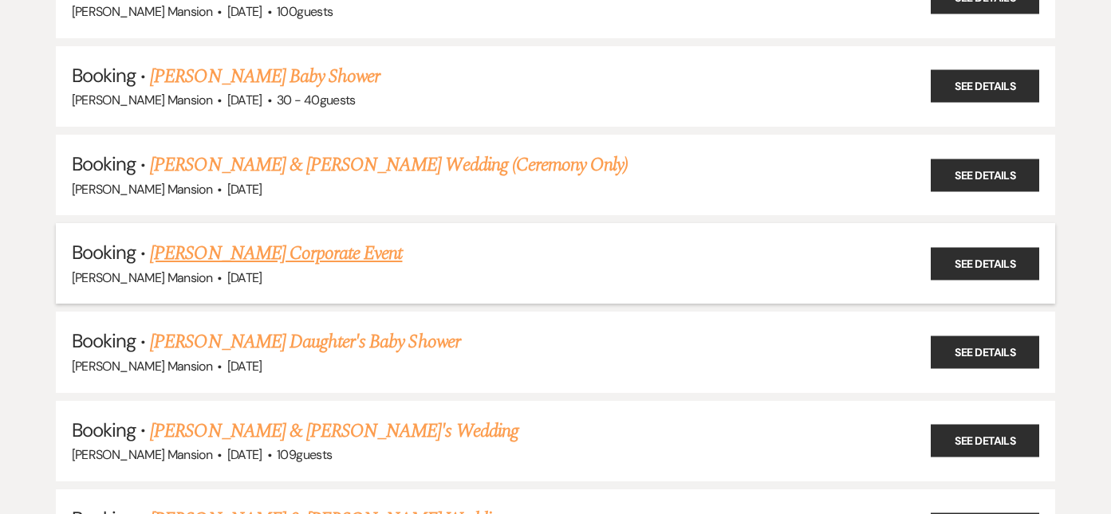
click at [254, 252] on link "[PERSON_NAME] Corporate Event" at bounding box center [276, 253] width 252 height 29
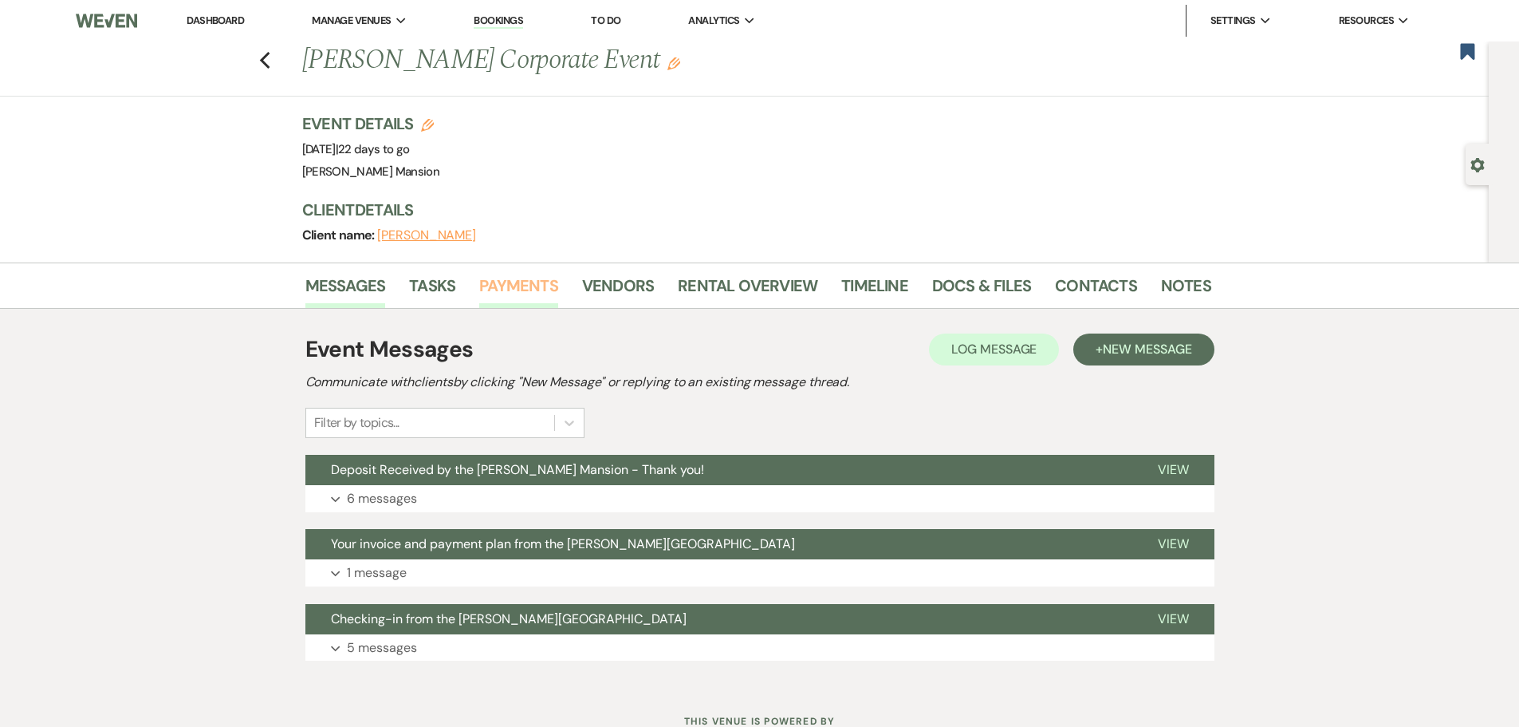
click at [502, 285] on link "Payments" at bounding box center [518, 290] width 79 height 35
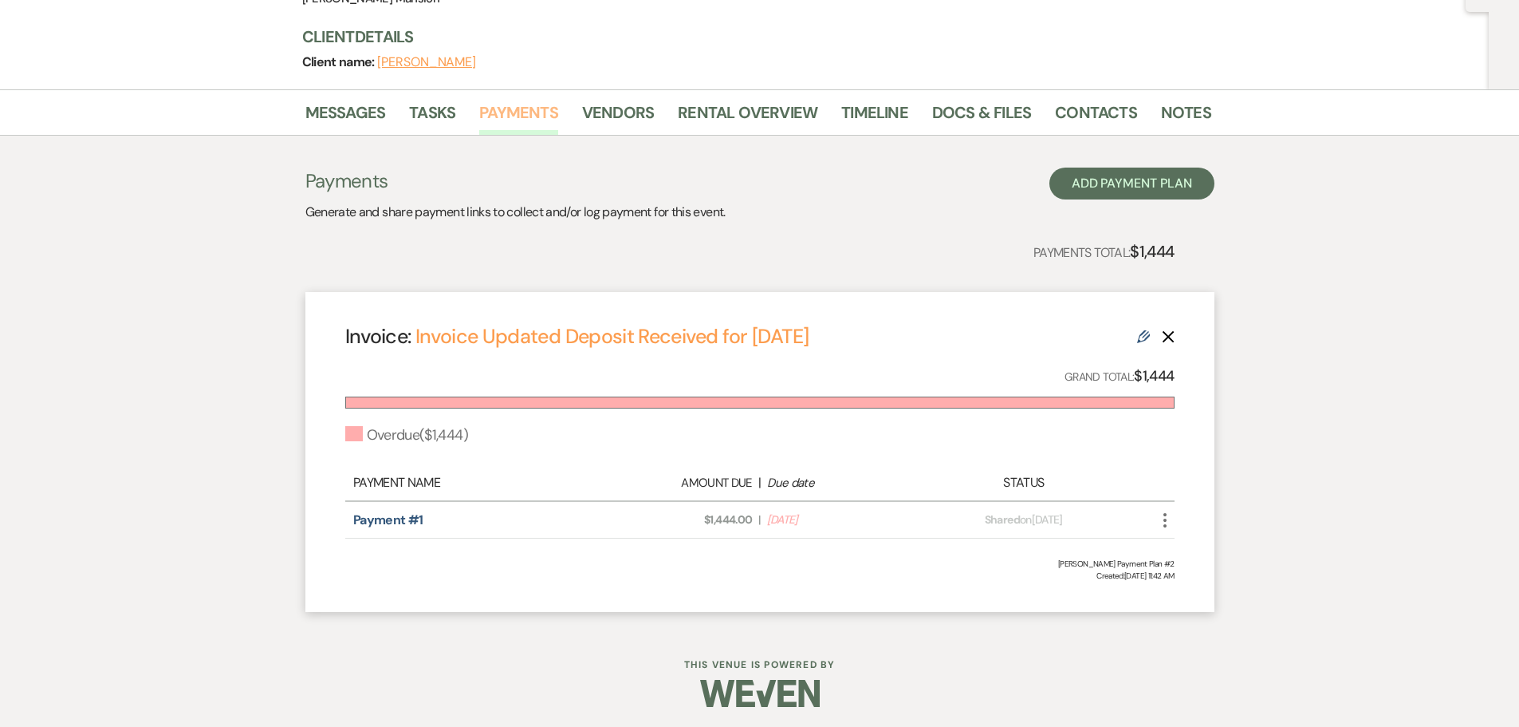
scroll to position [177, 0]
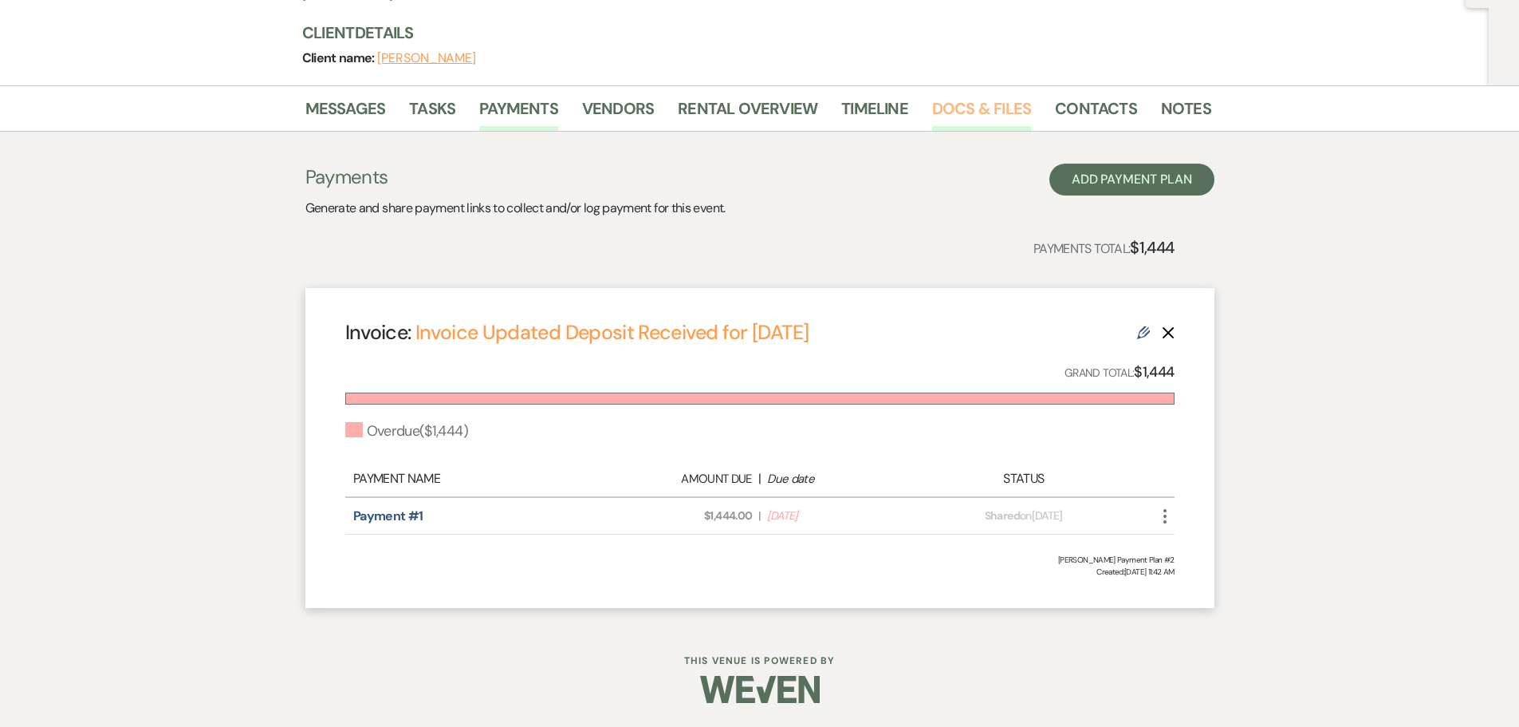
click at [952, 108] on link "Docs & Files" at bounding box center [981, 113] width 99 height 35
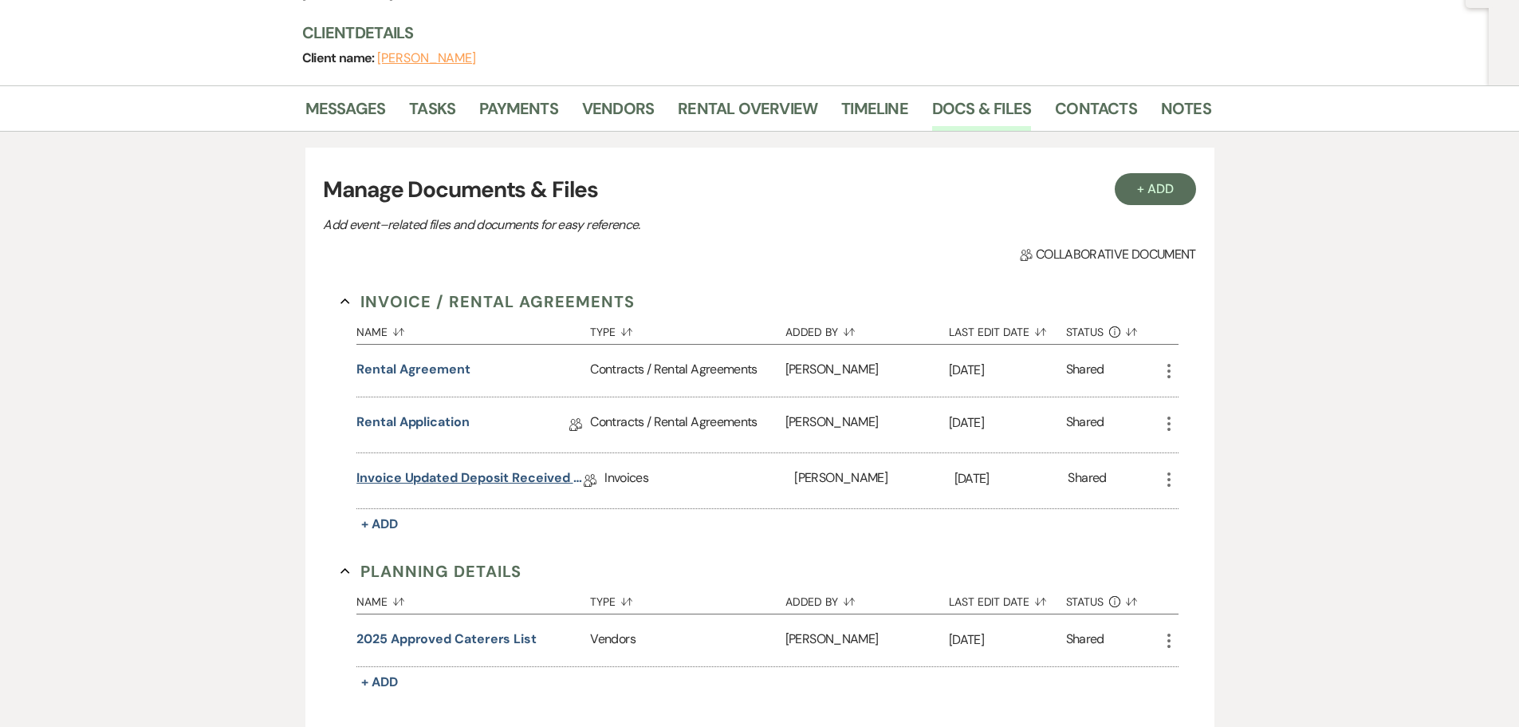
click at [443, 474] on link "Invoice Updated Deposit Received for [DATE]" at bounding box center [470, 480] width 227 height 25
